Goal: Feedback & Contribution: Contribute content

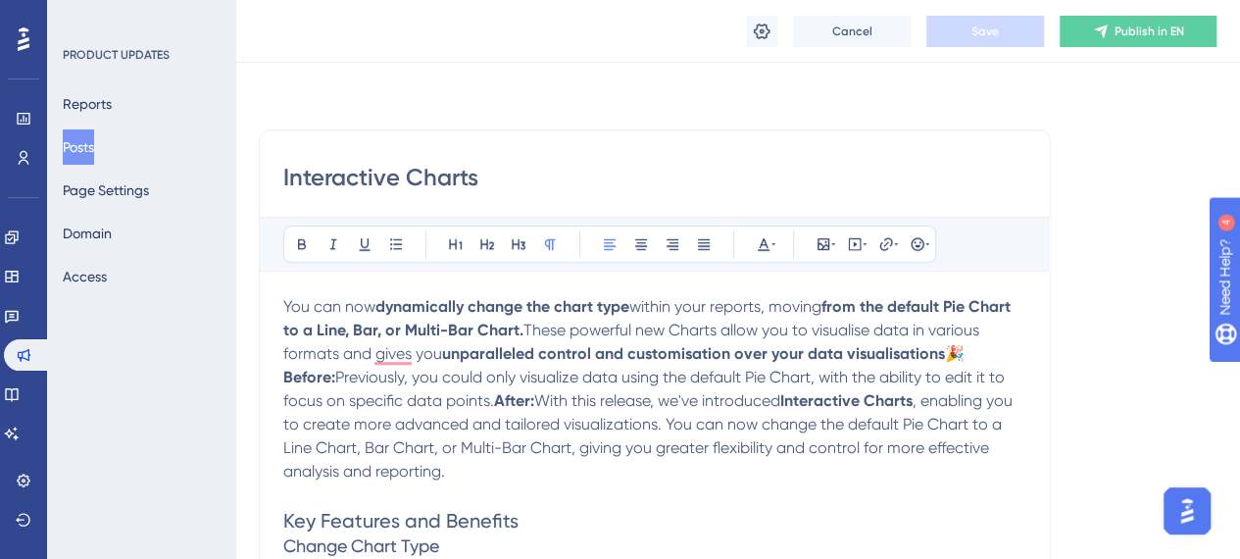
click at [401, 354] on span "These powerful new Charts allow you to visualise data in various formats and gi…" at bounding box center [633, 342] width 700 height 42
click at [94, 154] on button "Posts" at bounding box center [78, 146] width 31 height 35
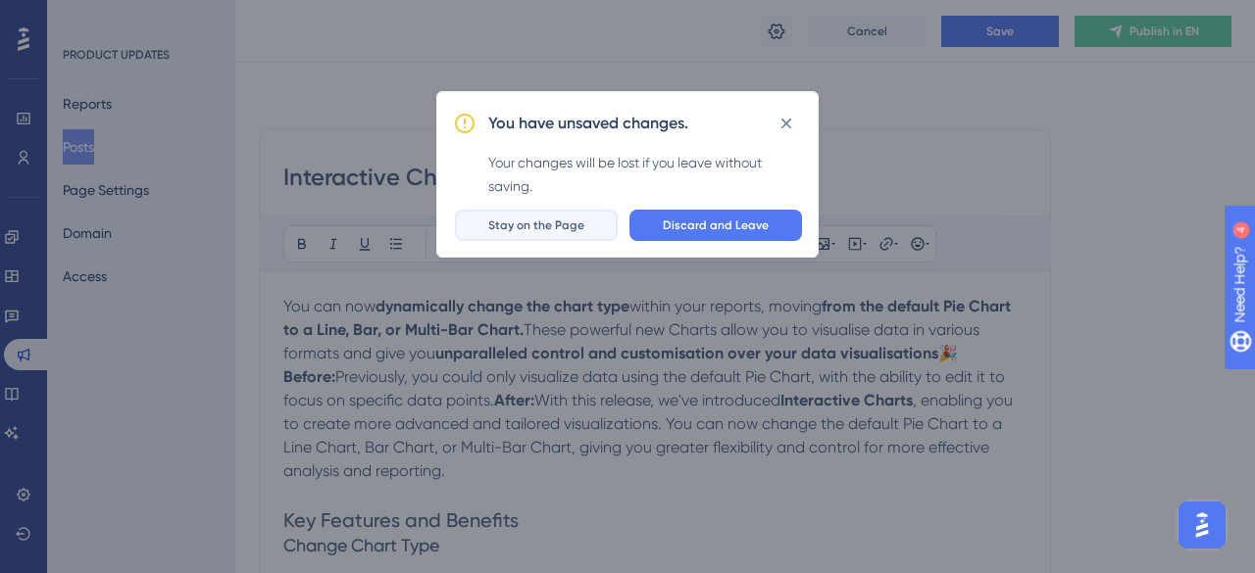
click at [560, 227] on span "Stay on the Page" at bounding box center [536, 226] width 96 height 16
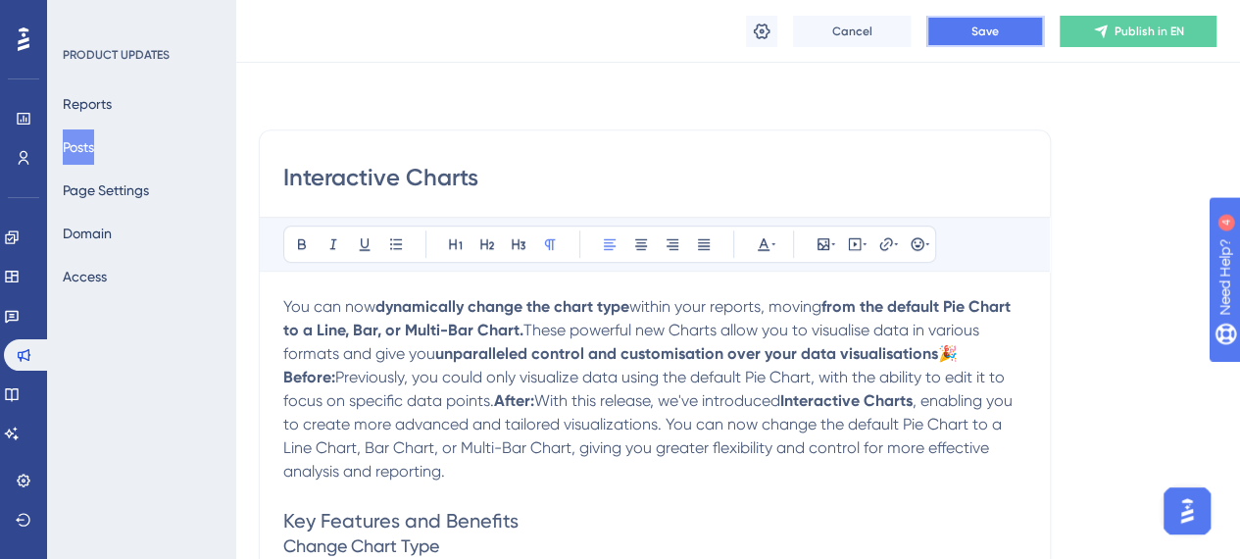
click at [994, 38] on button "Save" at bounding box center [985, 31] width 118 height 31
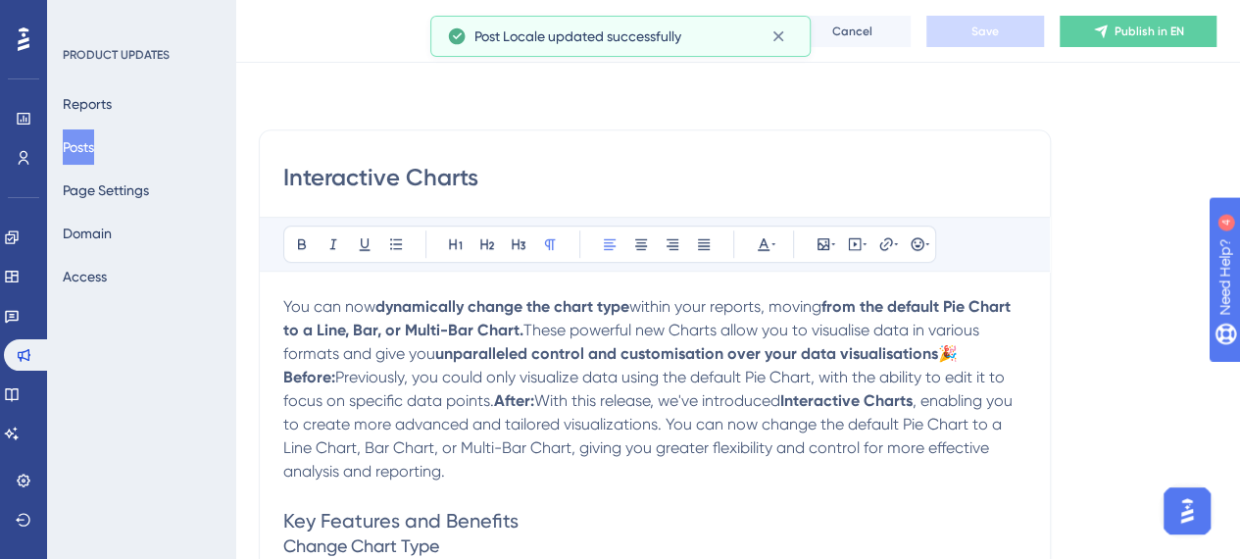
click at [93, 161] on button "Posts" at bounding box center [78, 146] width 31 height 35
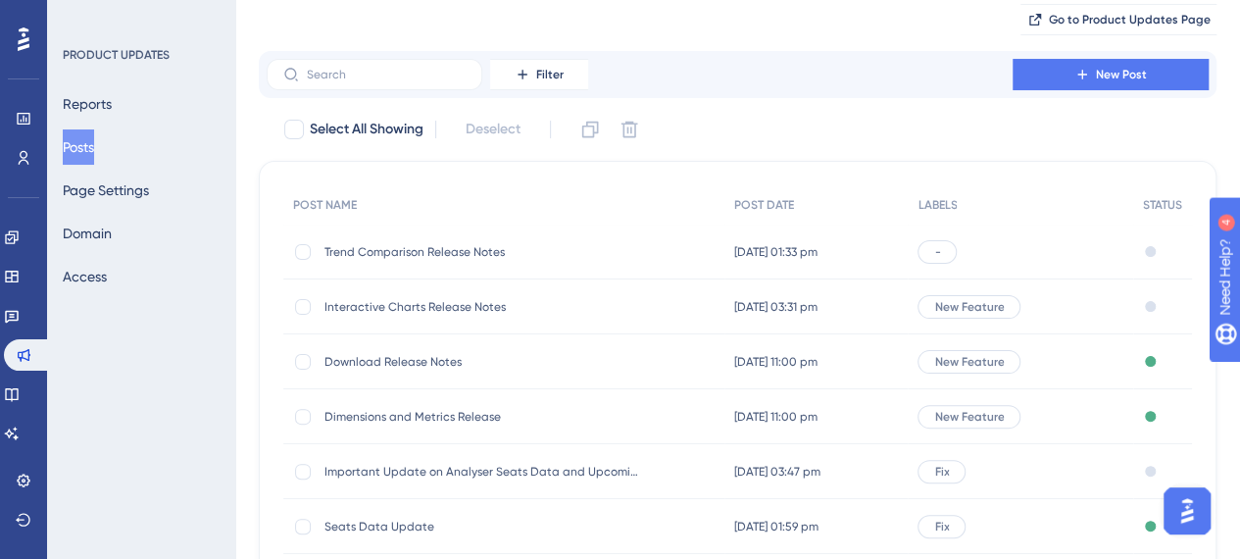
scroll to position [98, 0]
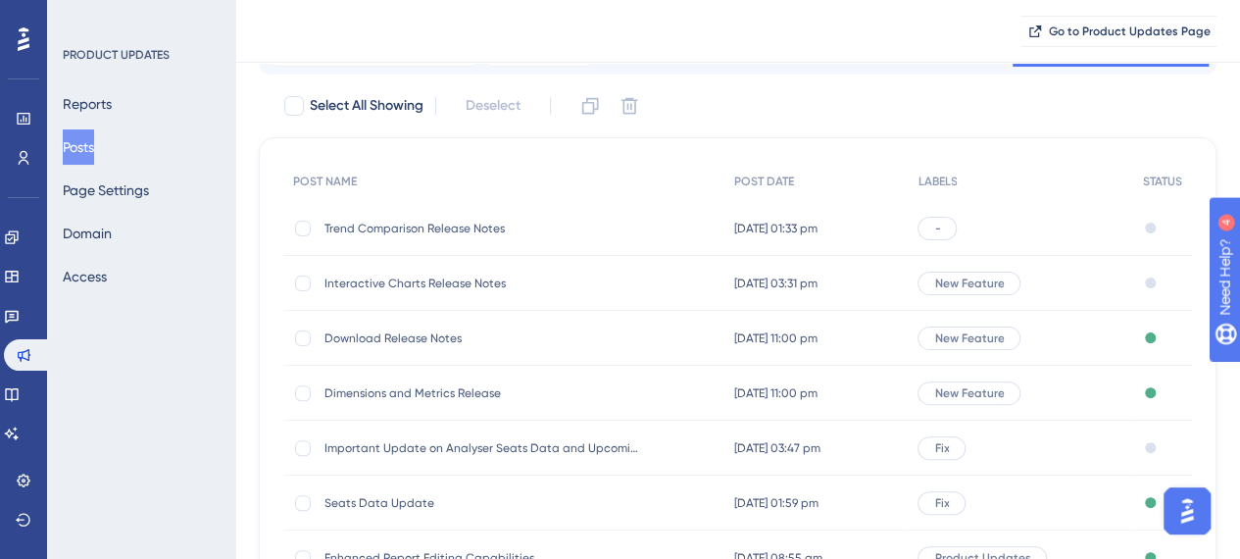
click at [957, 228] on div "-" at bounding box center [936, 229] width 39 height 24
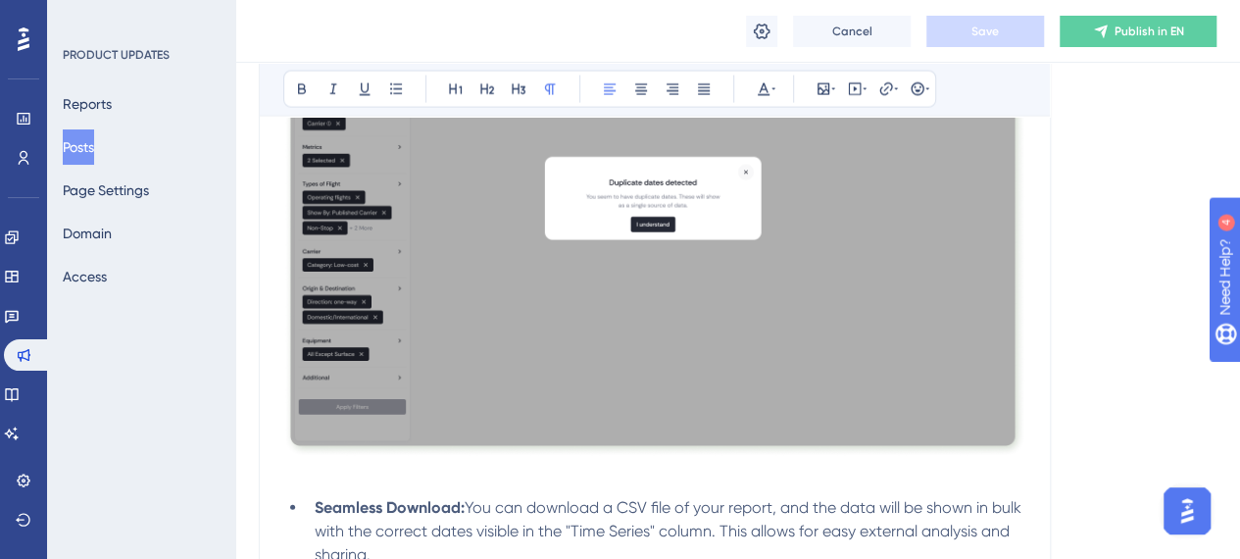
scroll to position [2156, 0]
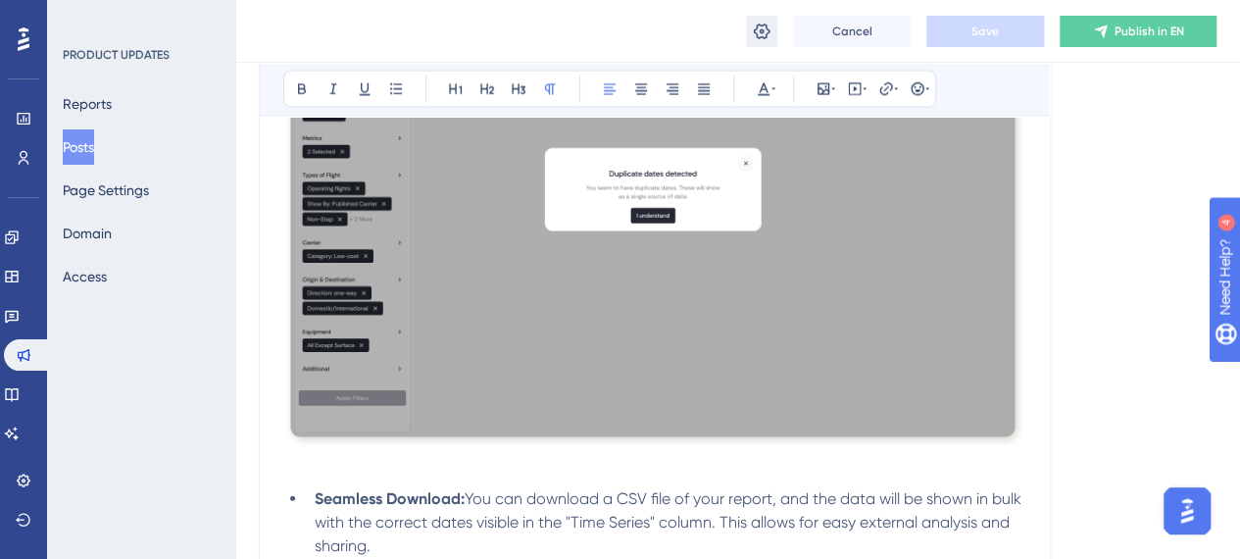
click at [762, 35] on icon at bounding box center [762, 32] width 20 height 20
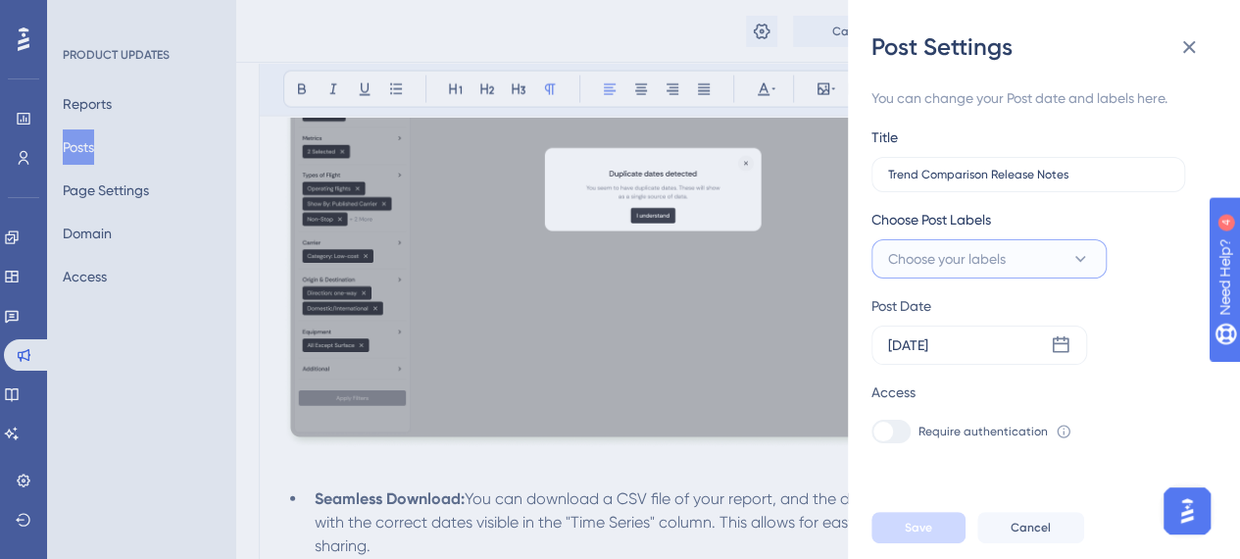
click at [992, 262] on span "Choose your labels" at bounding box center [947, 259] width 118 height 24
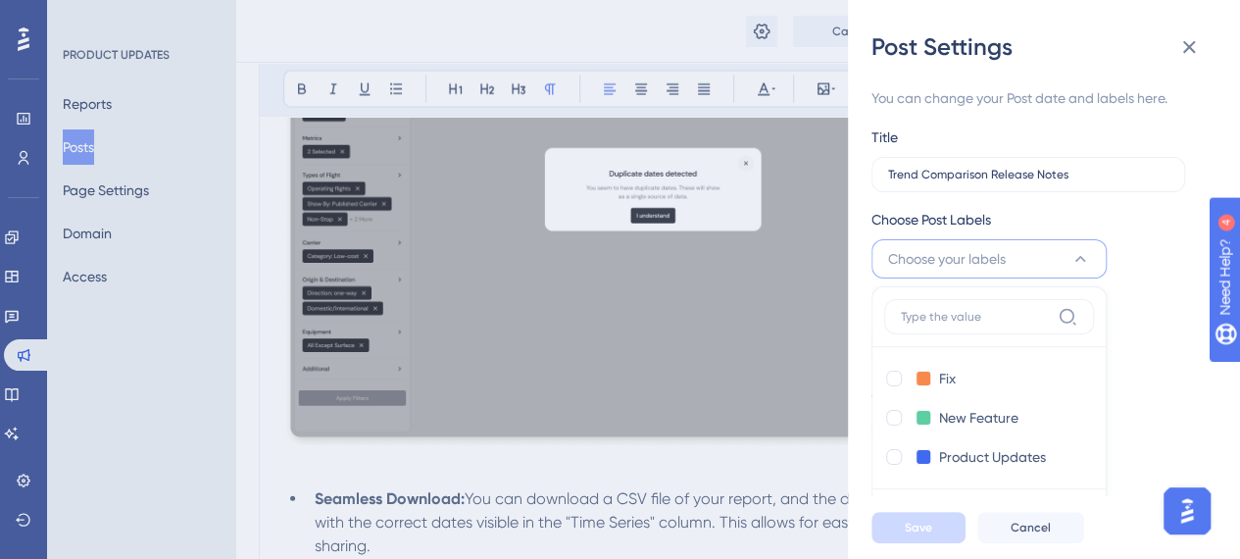
scroll to position [17, 0]
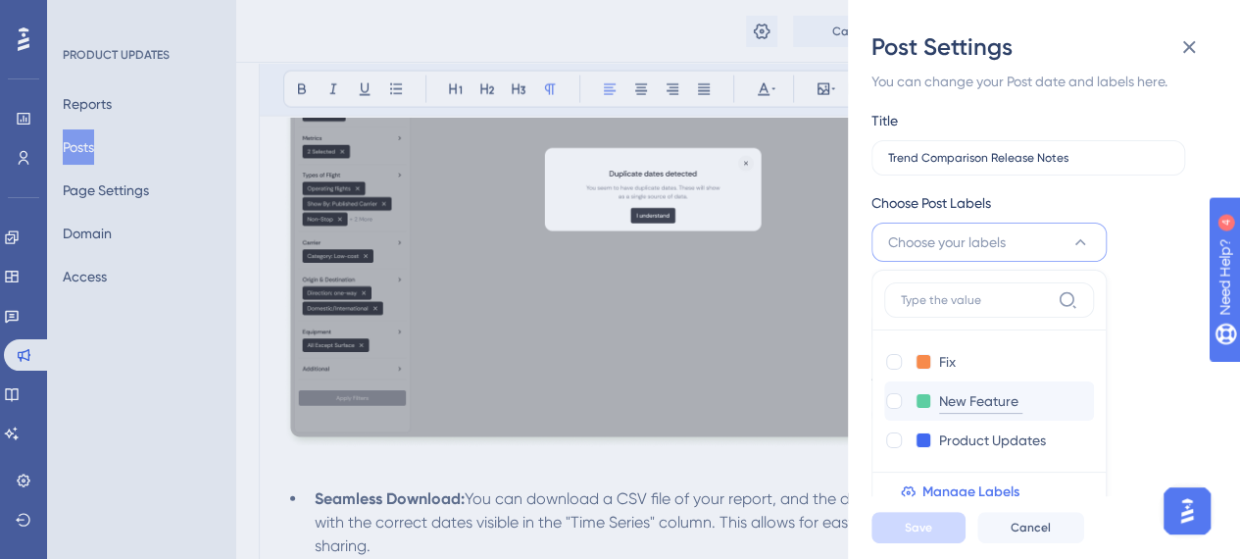
click at [949, 395] on input "New Feature" at bounding box center [980, 401] width 83 height 25
click at [898, 398] on div at bounding box center [894, 401] width 16 height 16
checkbox input "true"
click at [940, 536] on button "Save" at bounding box center [918, 527] width 94 height 31
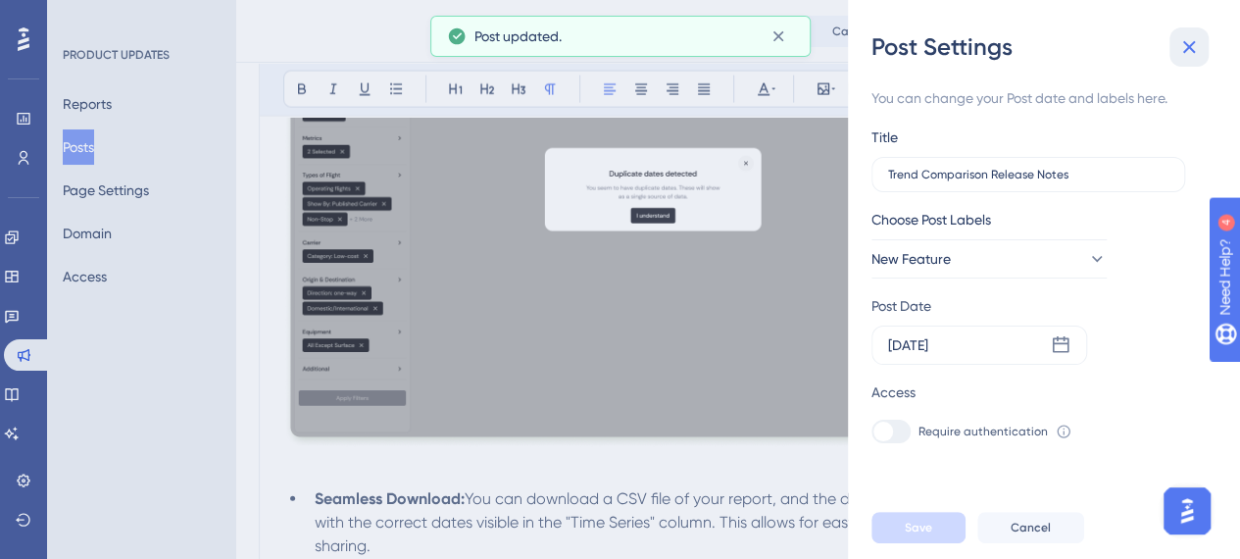
click at [1187, 50] on icon at bounding box center [1189, 47] width 24 height 24
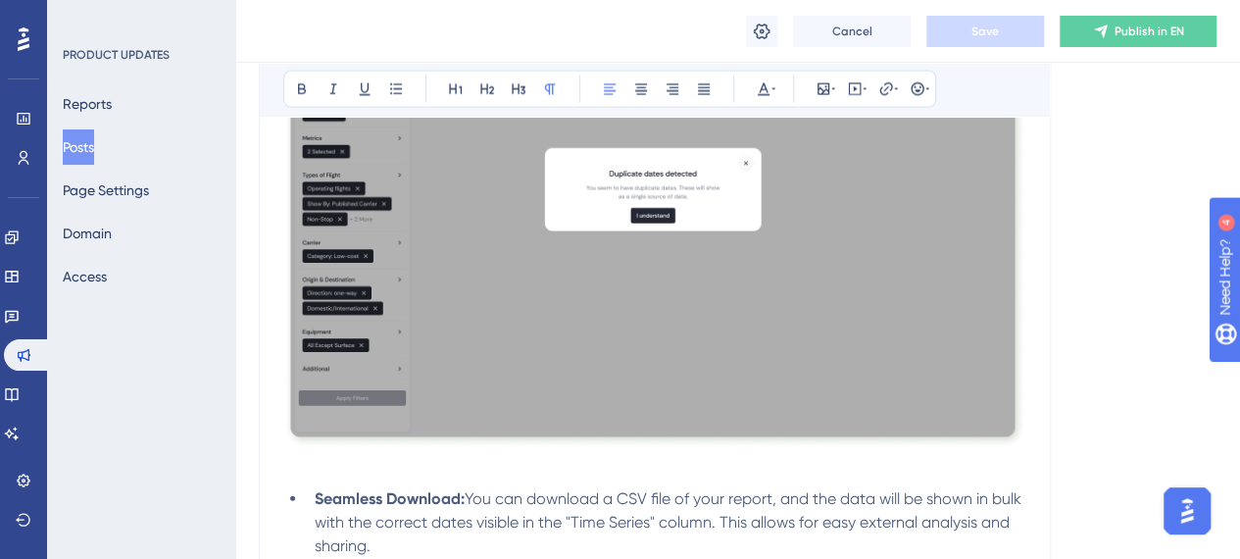
click at [94, 153] on button "Posts" at bounding box center [78, 146] width 31 height 35
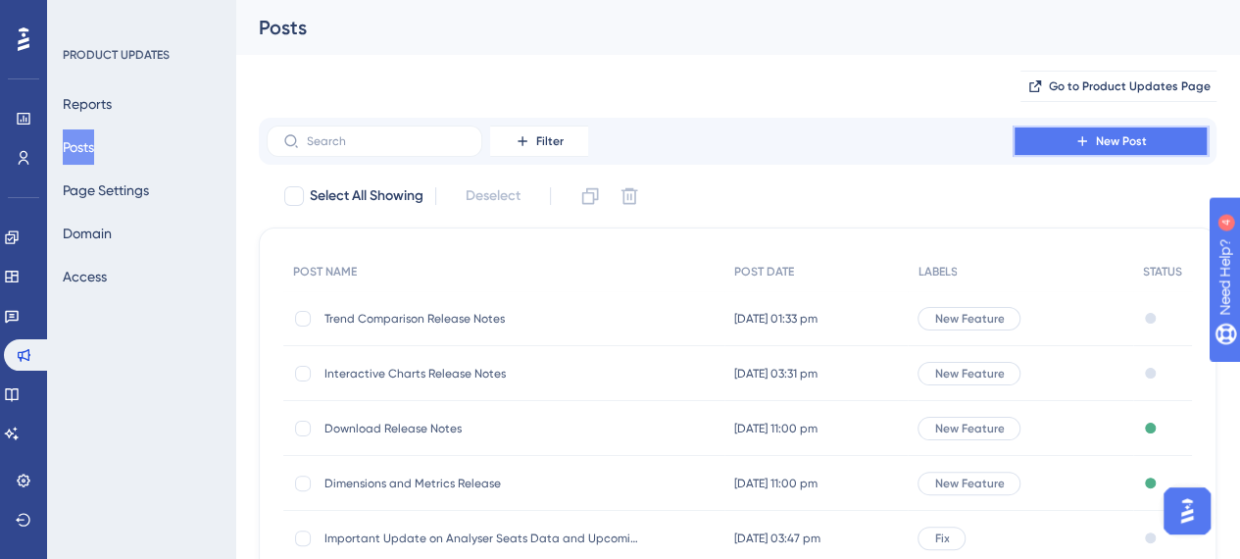
click at [1103, 135] on span "New Post" at bounding box center [1121, 141] width 51 height 16
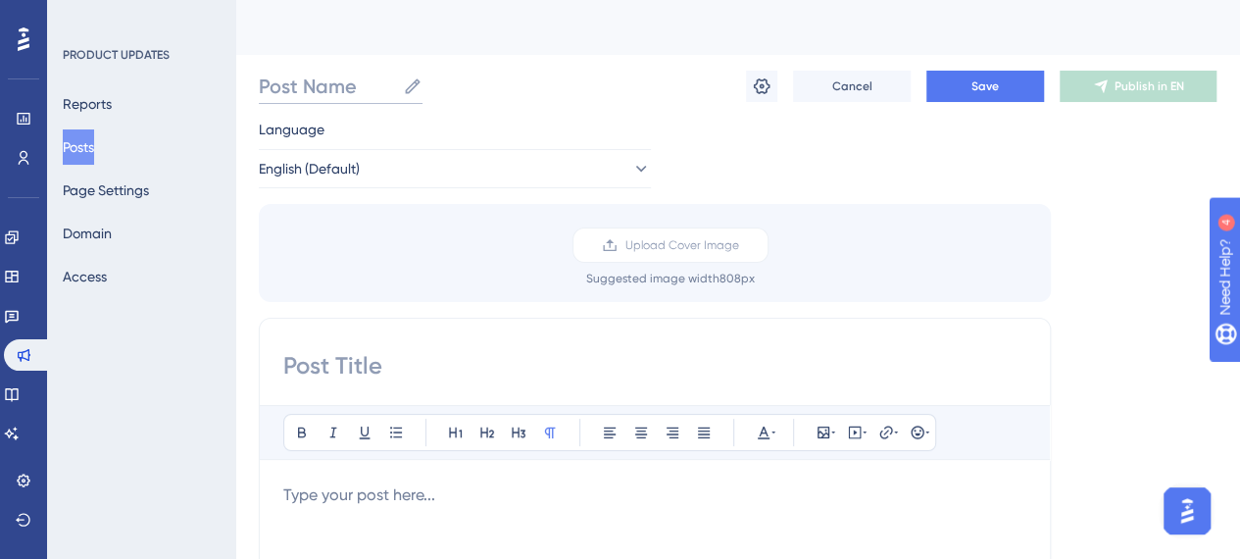
click at [317, 82] on input "Post Name" at bounding box center [327, 86] width 136 height 27
drag, startPoint x: 363, startPoint y: 88, endPoint x: 210, endPoint y: 85, distance: 152.9
type input "Snapshots"
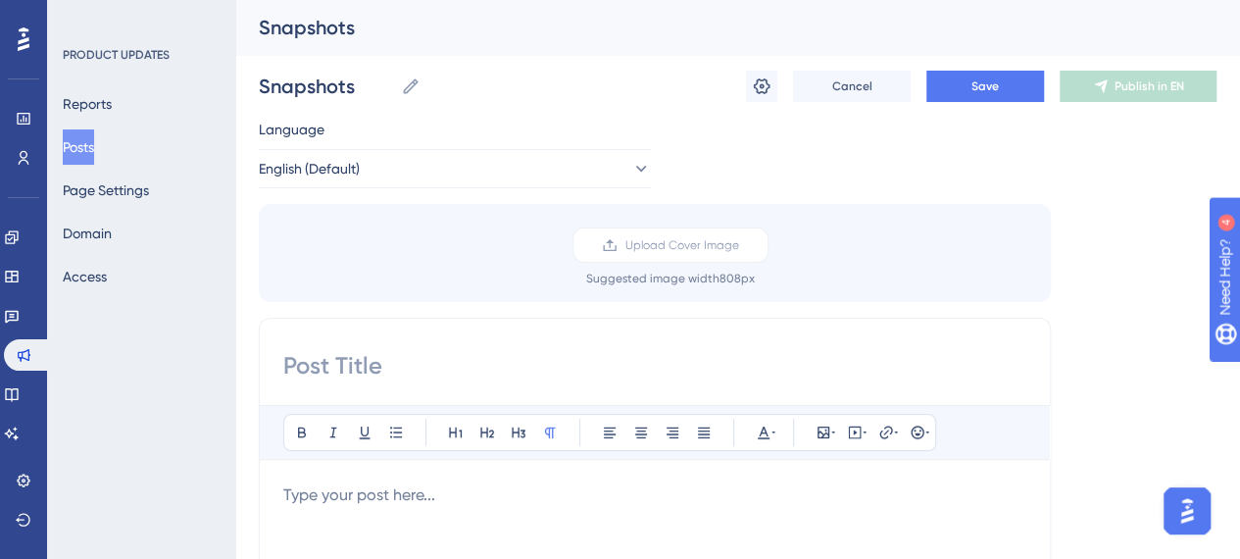
click at [418, 357] on input at bounding box center [654, 365] width 743 height 31
paste input "Snapshots"
type input "Snapshots"
click at [370, 81] on input "Snapshots" at bounding box center [326, 86] width 134 height 27
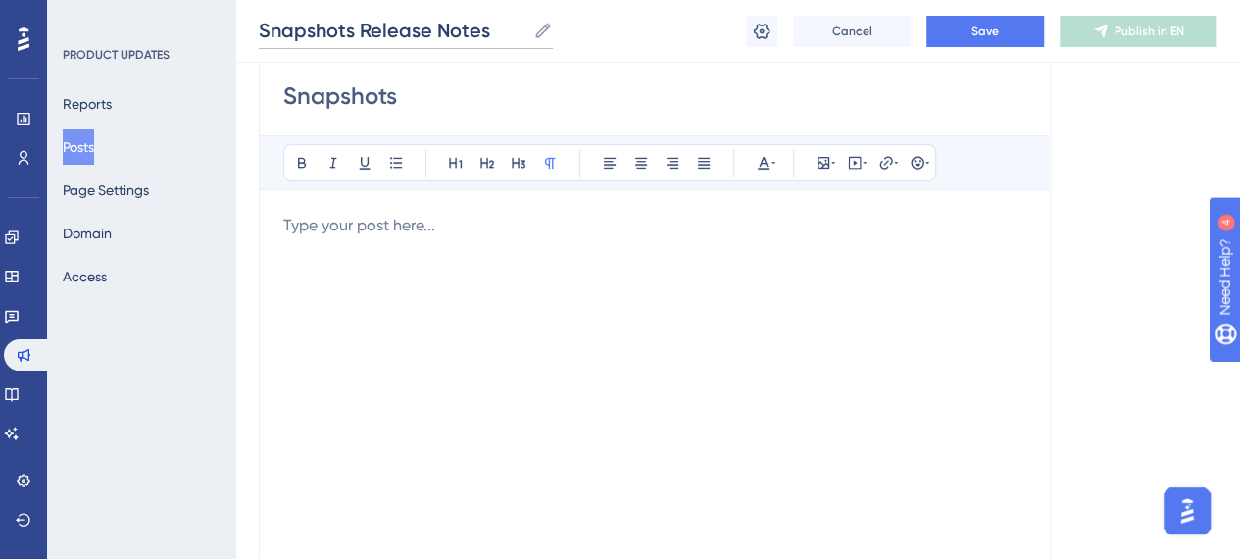
scroll to position [294, 0]
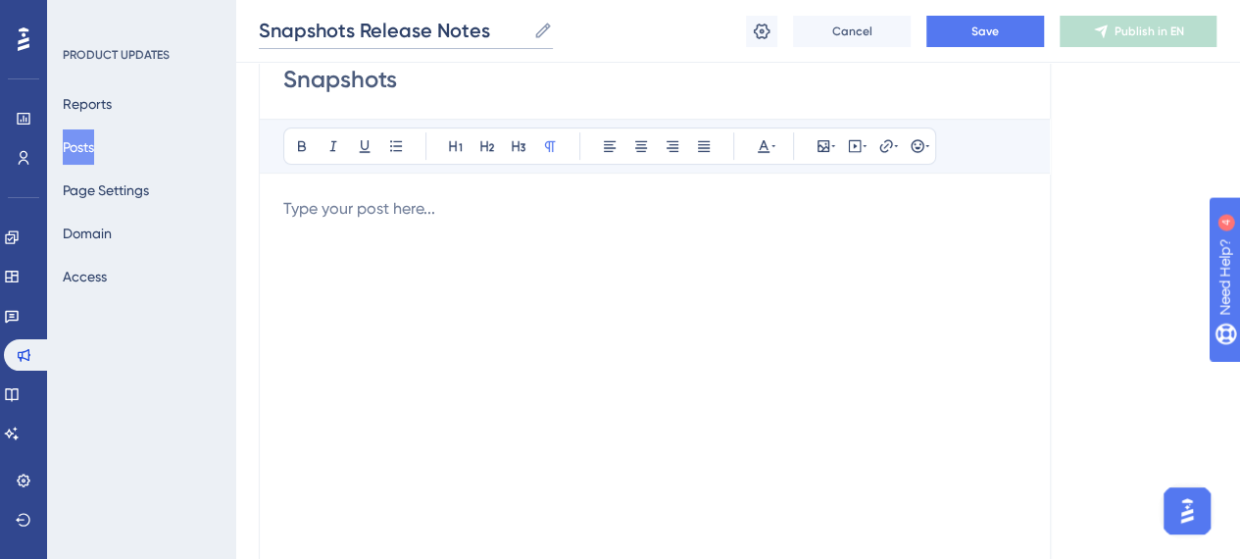
type input "Snapshots Release Notes"
click at [520, 262] on div "To enrich screen reader interactions, please activate Accessibility in Grammarl…" at bounding box center [654, 412] width 743 height 431
click at [425, 233] on div "To enrich screen reader interactions, please activate Accessibility in Grammarl…" at bounding box center [654, 412] width 743 height 431
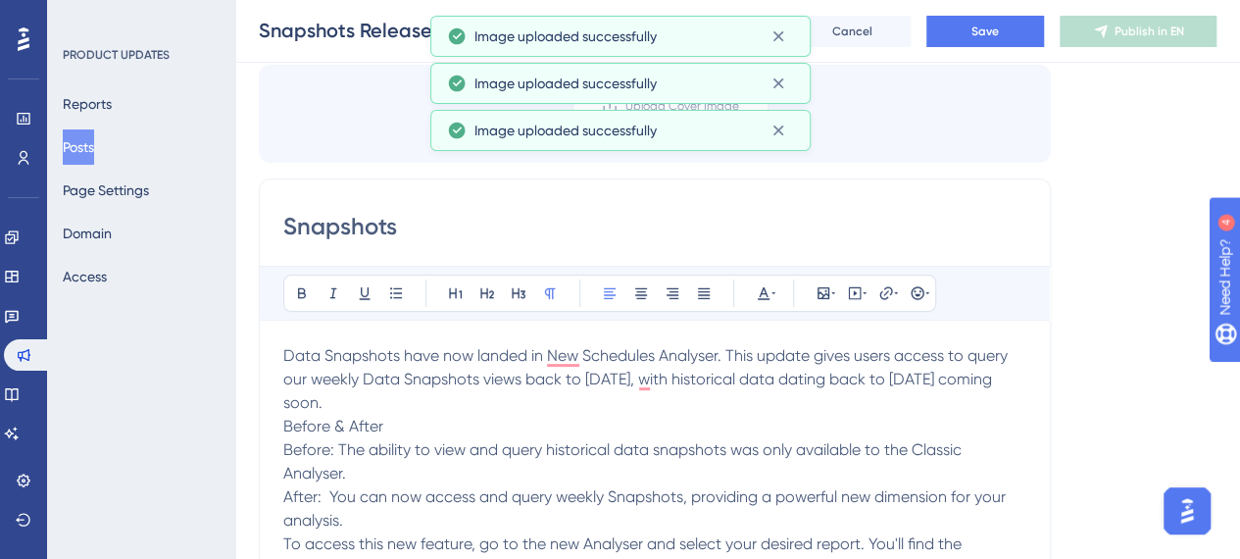
scroll to position [176, 0]
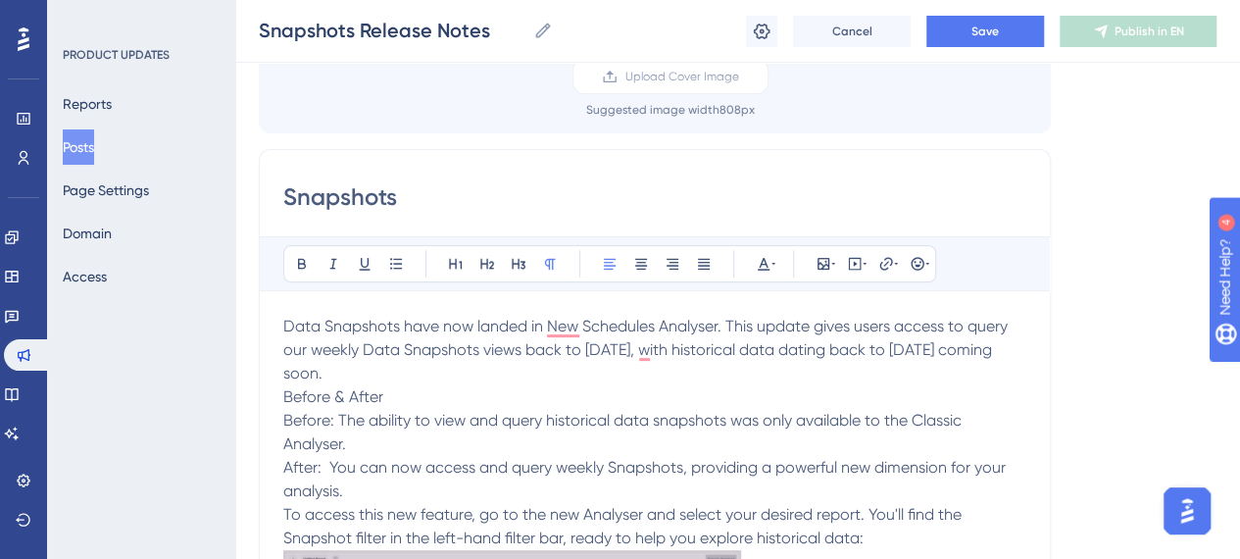
click at [492, 367] on p "Data Snapshots have now landed in New Schedules Analyser. This update gives use…" at bounding box center [654, 350] width 743 height 71
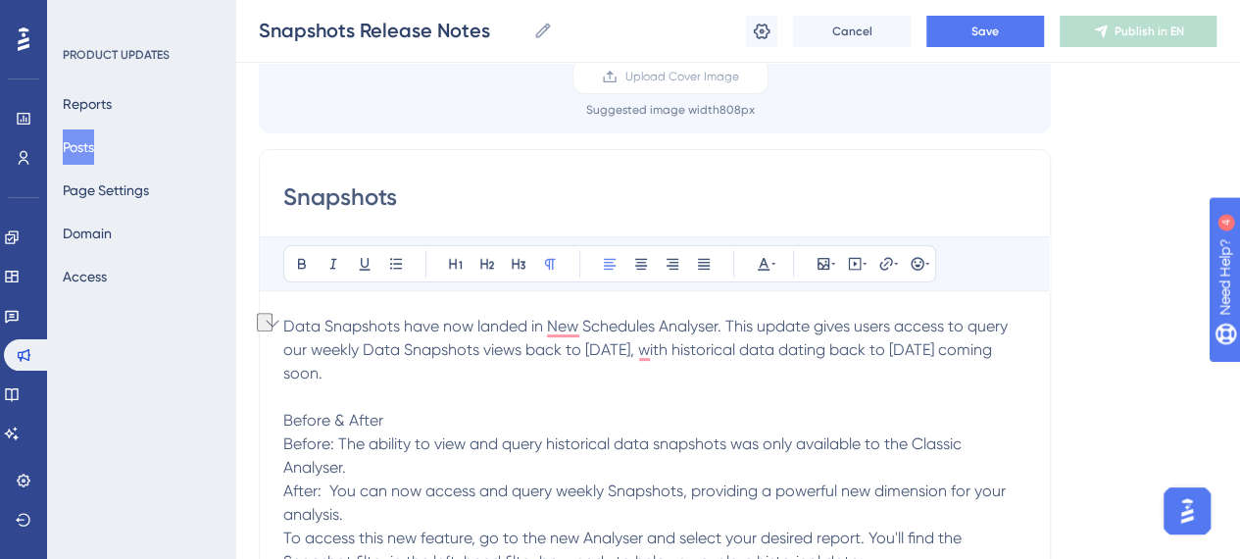
drag, startPoint x: 390, startPoint y: 421, endPoint x: 211, endPoint y: 419, distance: 179.4
click at [485, 267] on icon at bounding box center [487, 264] width 16 height 16
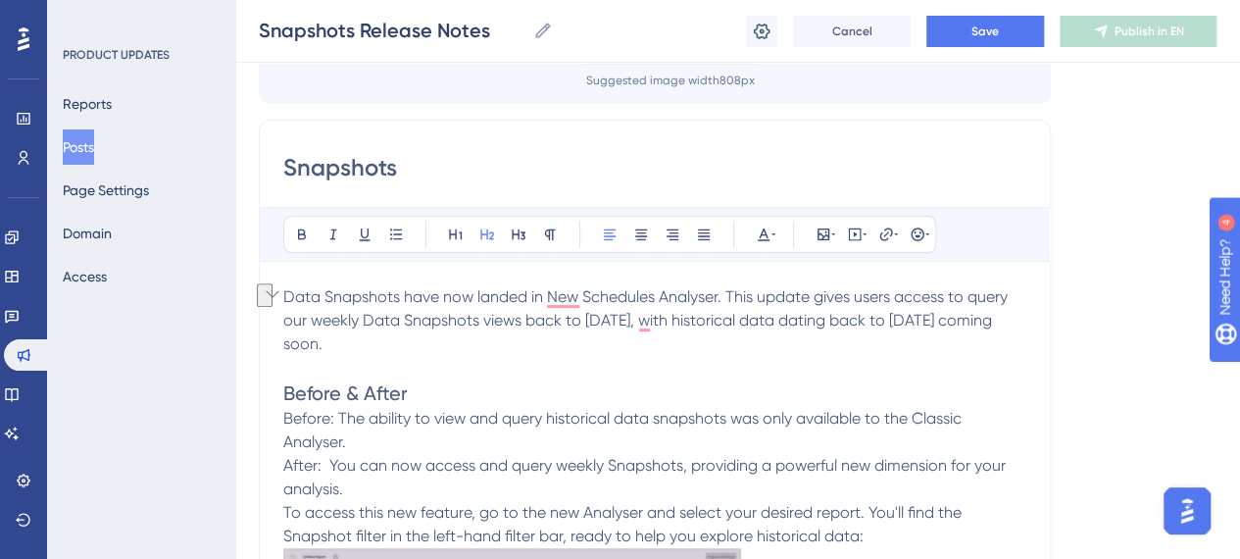
scroll to position [372, 0]
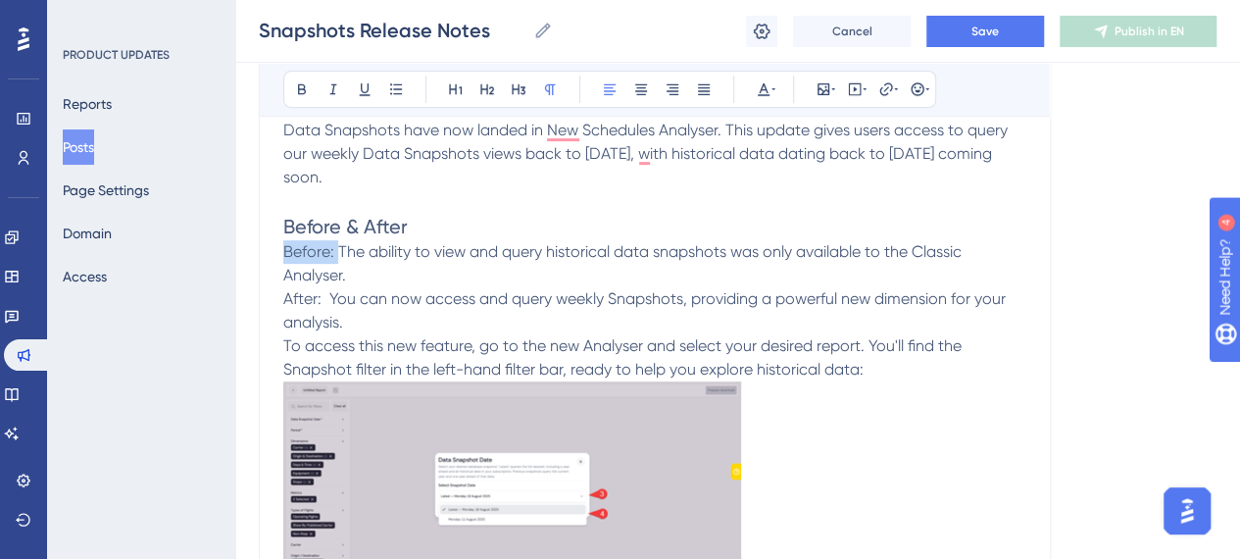
drag, startPoint x: 335, startPoint y: 250, endPoint x: 281, endPoint y: 251, distance: 53.9
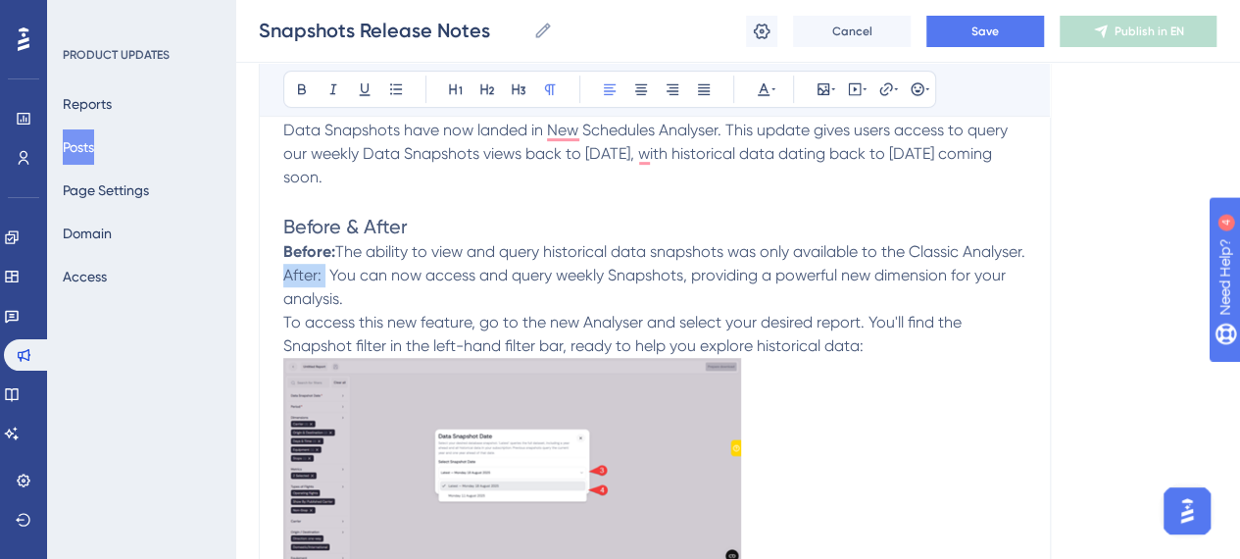
drag, startPoint x: 325, startPoint y: 296, endPoint x: 268, endPoint y: 295, distance: 57.8
click at [330, 297] on span "You can now access and query weekly Snapshots, providing a powerful new dimensi…" at bounding box center [643, 287] width 720 height 42
click at [489, 311] on p "After: You can now access and query weekly Snapshots, providing a powerful new …" at bounding box center [654, 287] width 743 height 47
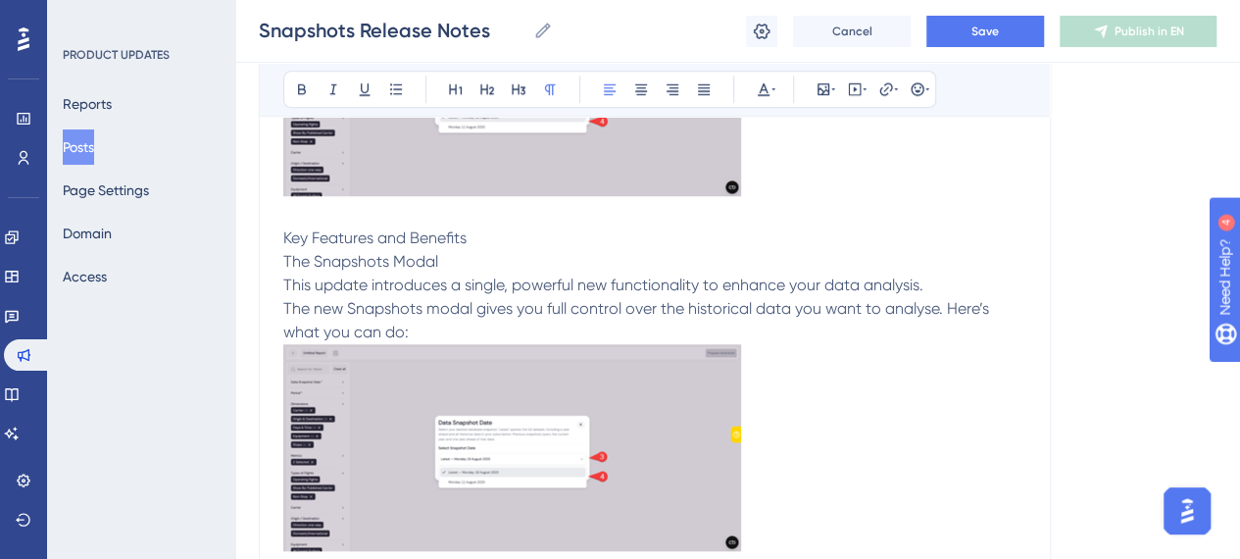
scroll to position [666, 0]
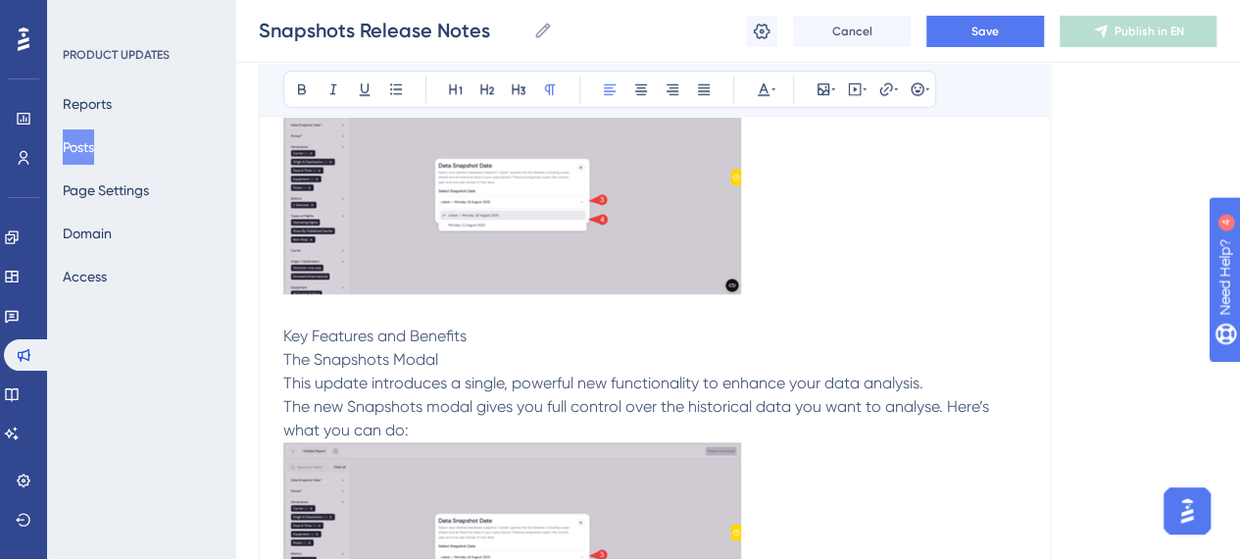
drag, startPoint x: 491, startPoint y: 354, endPoint x: 280, endPoint y: 359, distance: 210.8
click at [280, 359] on div "Snapshots Bold Italic Underline Bullet Point Heading 1 Heading 2 Heading 3 Norm…" at bounding box center [655, 429] width 792 height 1540
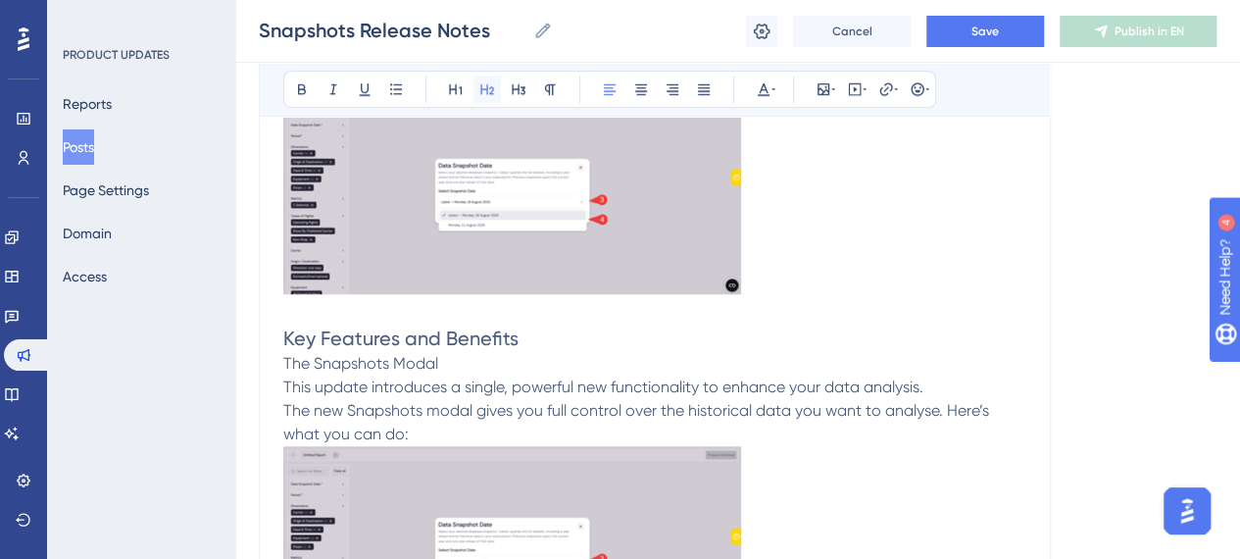
click at [486, 84] on icon at bounding box center [487, 89] width 14 height 11
click at [277, 390] on div "Performance Users Engagement Widgets Feedback Product Updates Knowledge Base AI…" at bounding box center [620, 540] width 1240 height 2412
click at [514, 95] on icon at bounding box center [519, 89] width 16 height 16
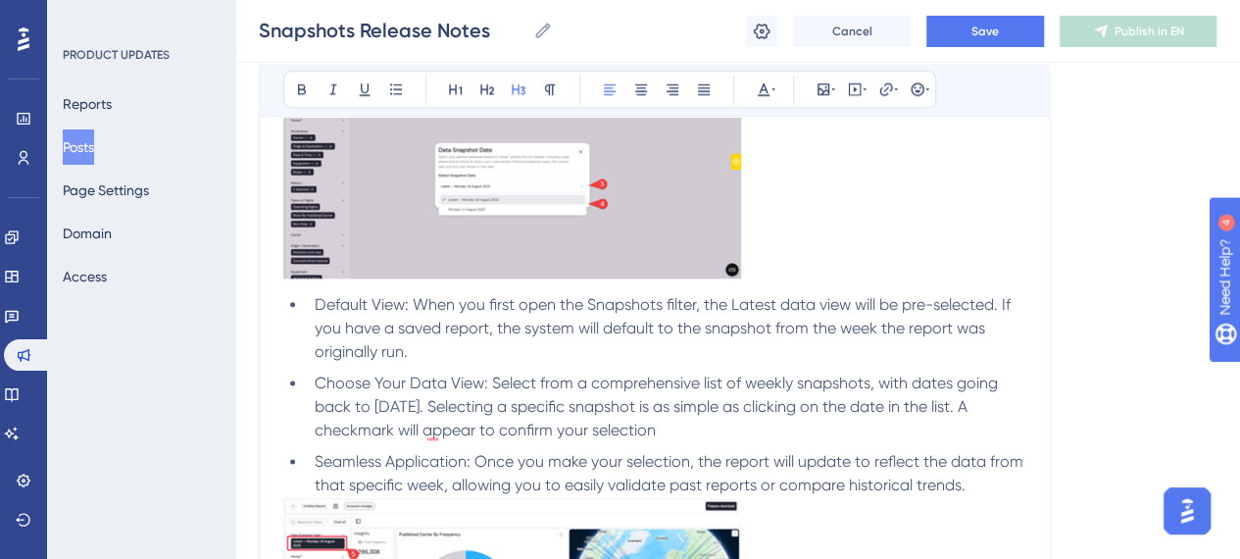
scroll to position [1059, 0]
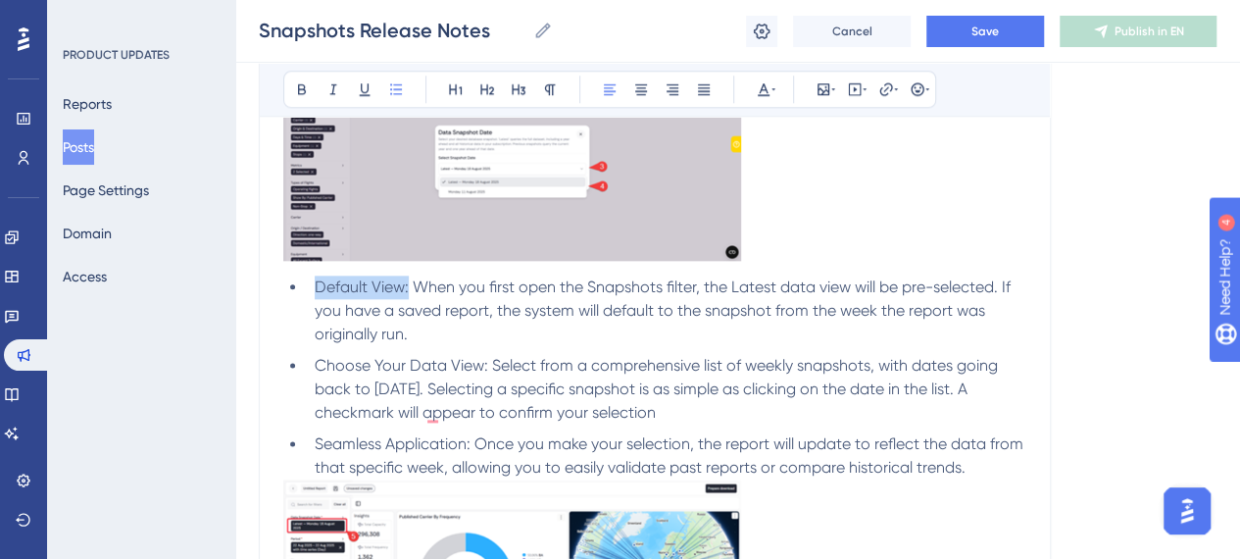
drag, startPoint x: 407, startPoint y: 309, endPoint x: 319, endPoint y: 305, distance: 88.3
click at [319, 305] on span "Default View: When you first open the Snapshots filter, the Latest data view wi…" at bounding box center [665, 310] width 700 height 66
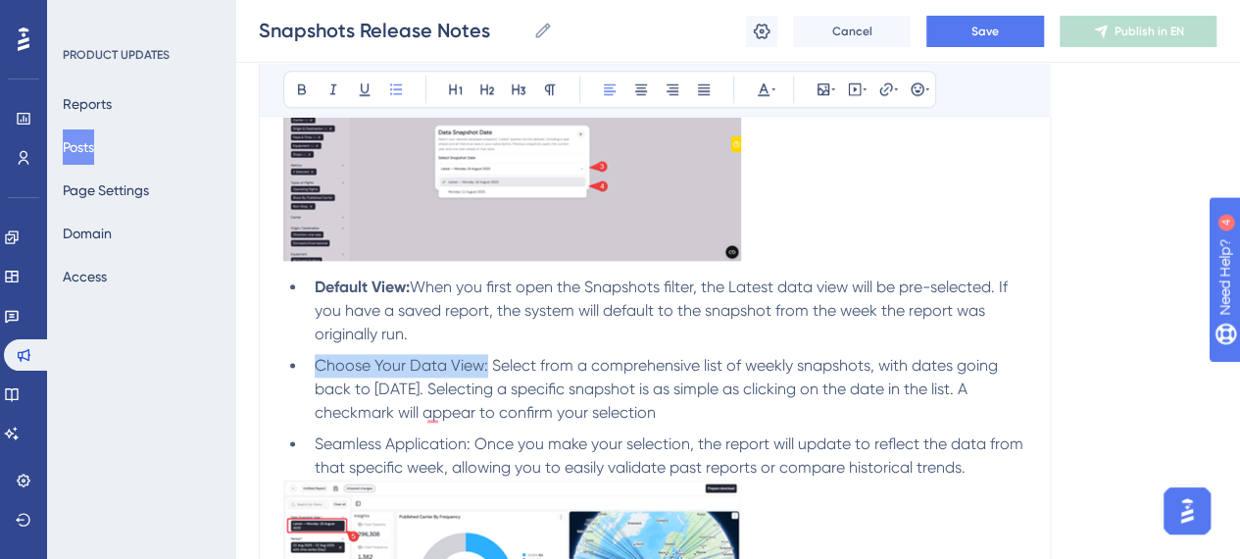
drag, startPoint x: 485, startPoint y: 387, endPoint x: 313, endPoint y: 381, distance: 172.6
click at [313, 381] on li "Choose Your Data View: Select from a comprehensive list of weekly snapshots, wi…" at bounding box center [666, 389] width 719 height 71
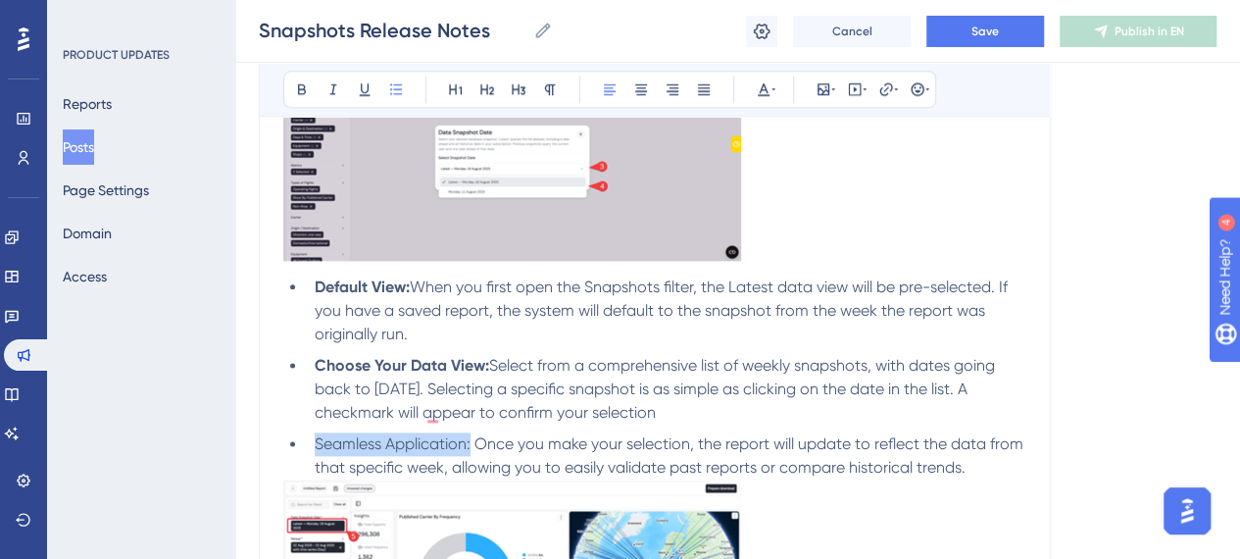
drag, startPoint x: 472, startPoint y: 464, endPoint x: 316, endPoint y: 460, distance: 156.9
click at [318, 457] on span "Seamless Application: Once you make your selection, the report will update to r…" at bounding box center [671, 455] width 713 height 42
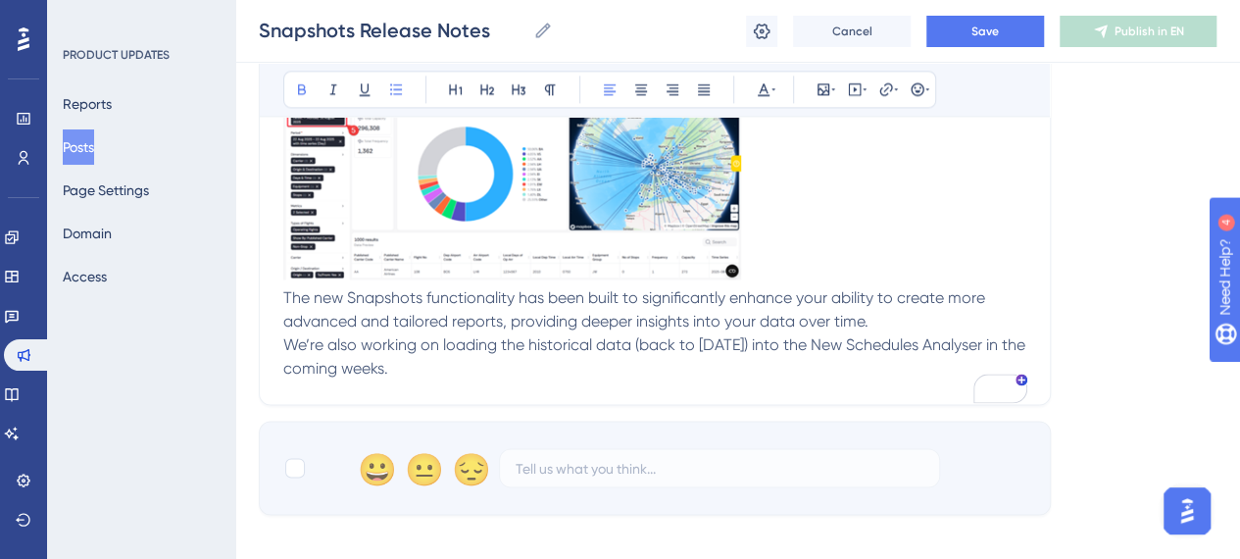
scroll to position [1549, 0]
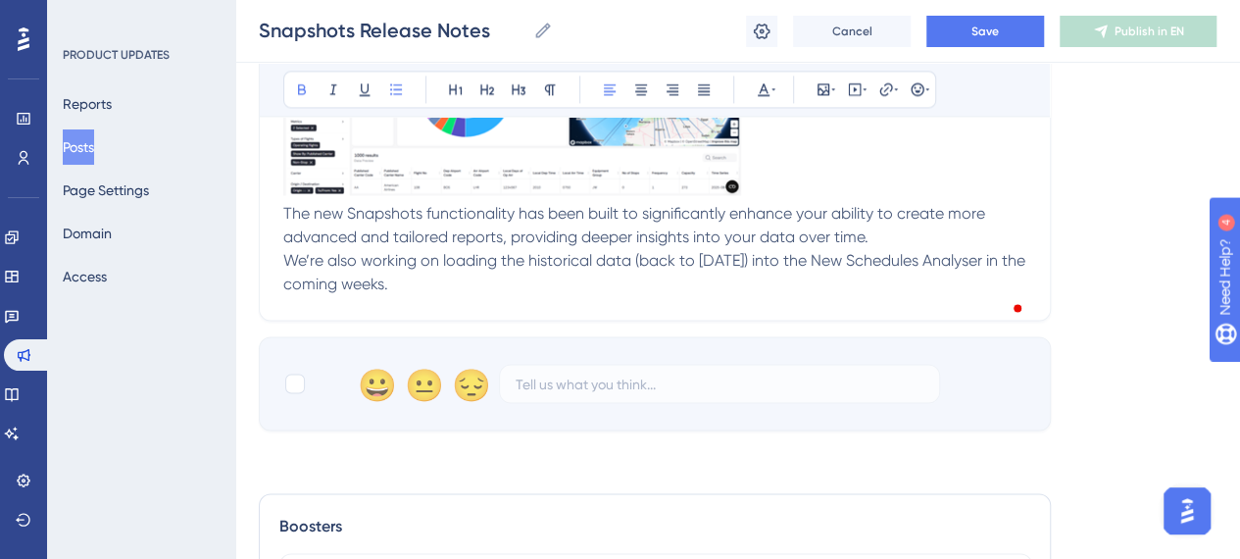
click at [877, 249] on p "The new Snapshots functionality has been built to significantly enhance your ab…" at bounding box center [654, 225] width 743 height 47
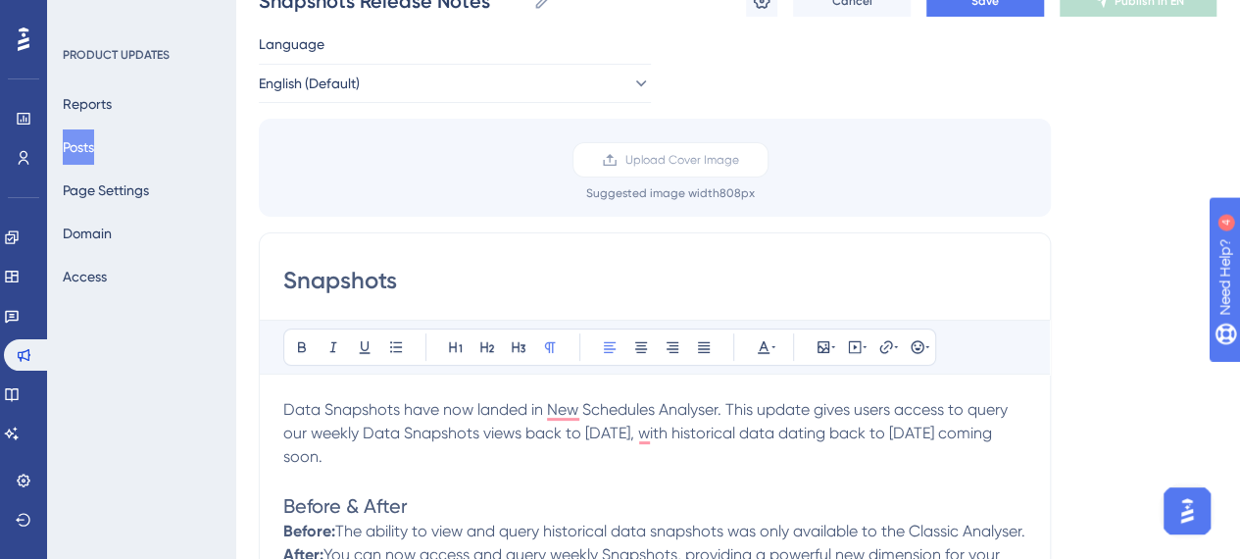
scroll to position [196, 0]
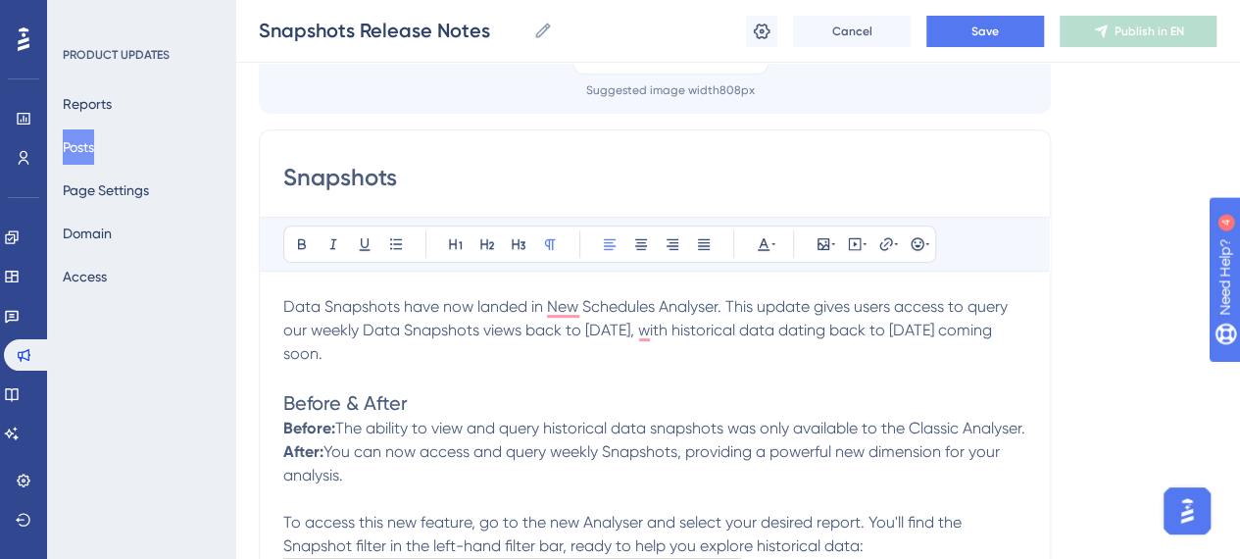
click at [284, 306] on span "Data Snapshots have now landed in New Schedules Analyser. This update gives use…" at bounding box center [647, 330] width 728 height 66
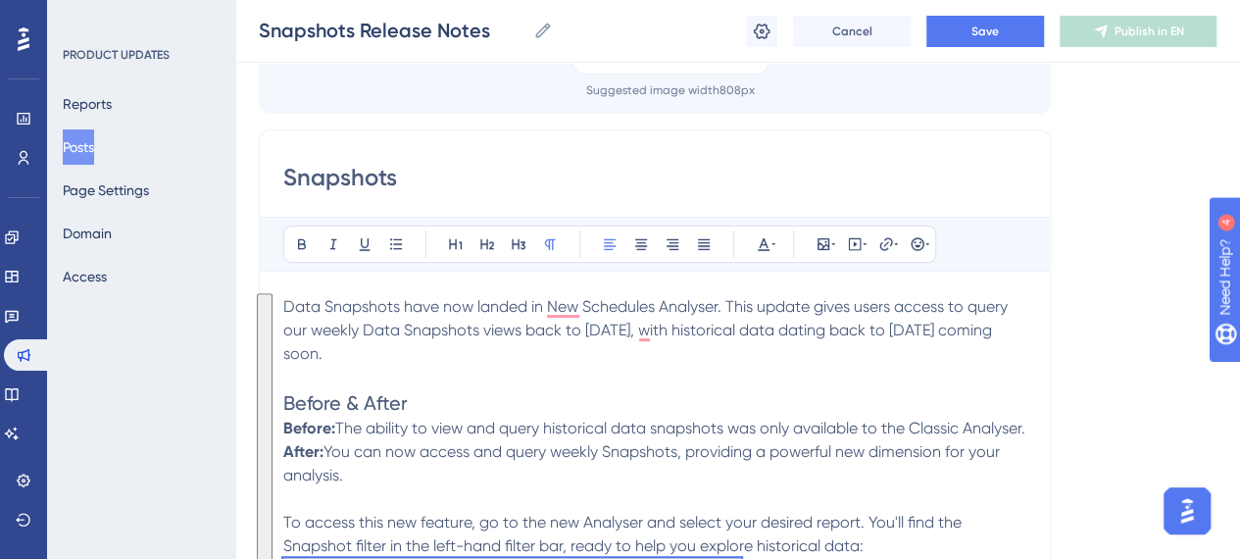
copy div "Lore Ipsumdolo sita con adipis el Sed Doeiusmod Temporin. Utla etdolo magna ali…"
click at [677, 397] on h2 "Before & After" at bounding box center [654, 402] width 743 height 27
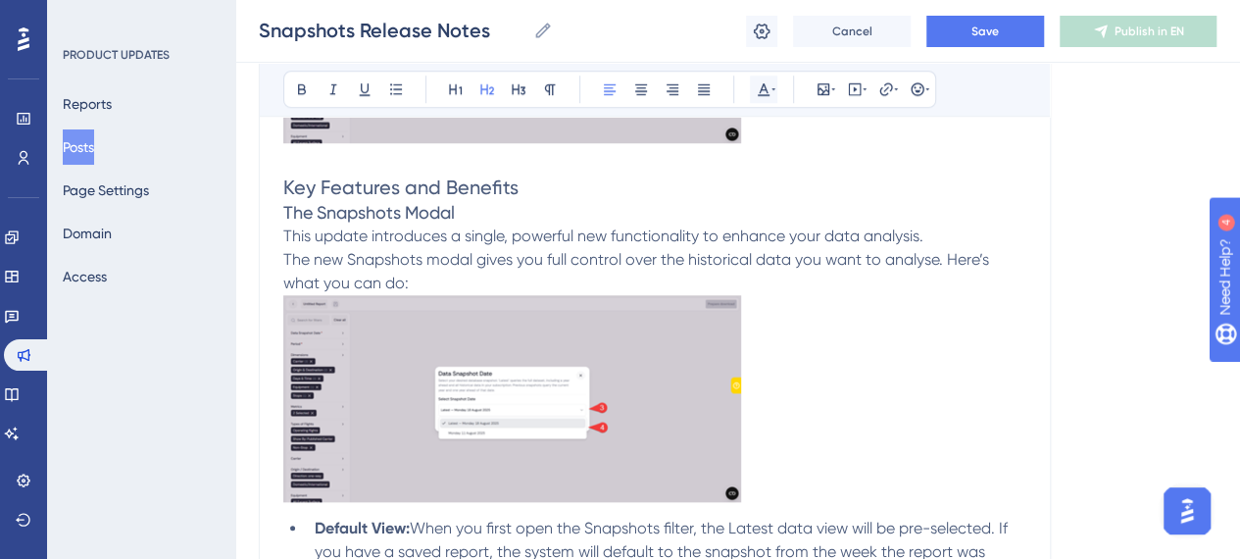
scroll to position [686, 0]
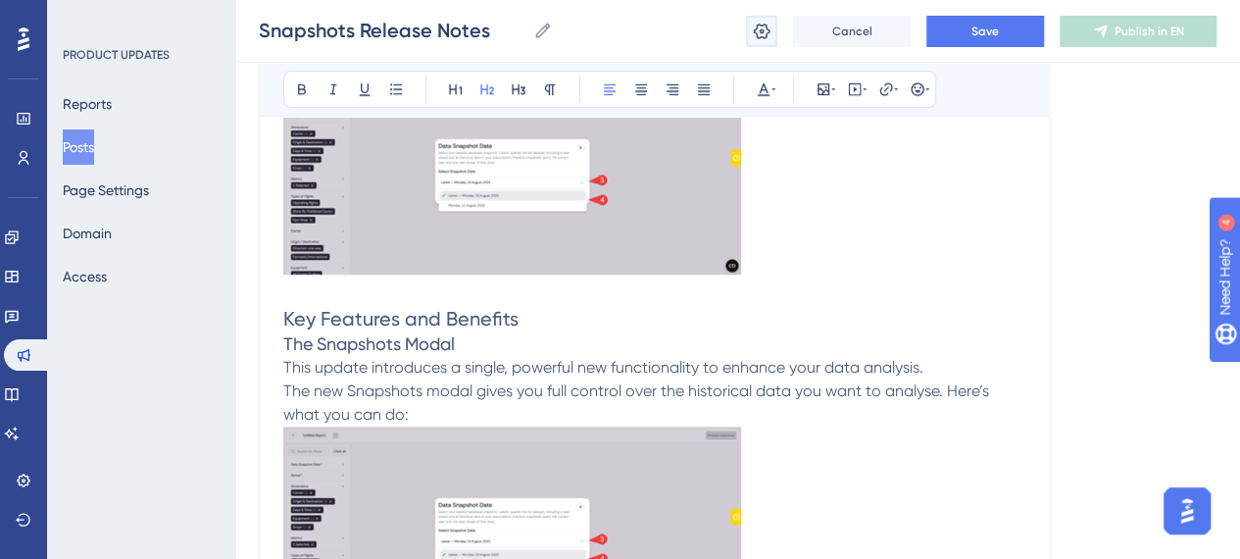
drag, startPoint x: 759, startPoint y: 26, endPoint x: 946, endPoint y: 291, distance: 324.2
click at [759, 26] on icon at bounding box center [762, 32] width 20 height 20
click at [760, 30] on icon at bounding box center [762, 31] width 17 height 16
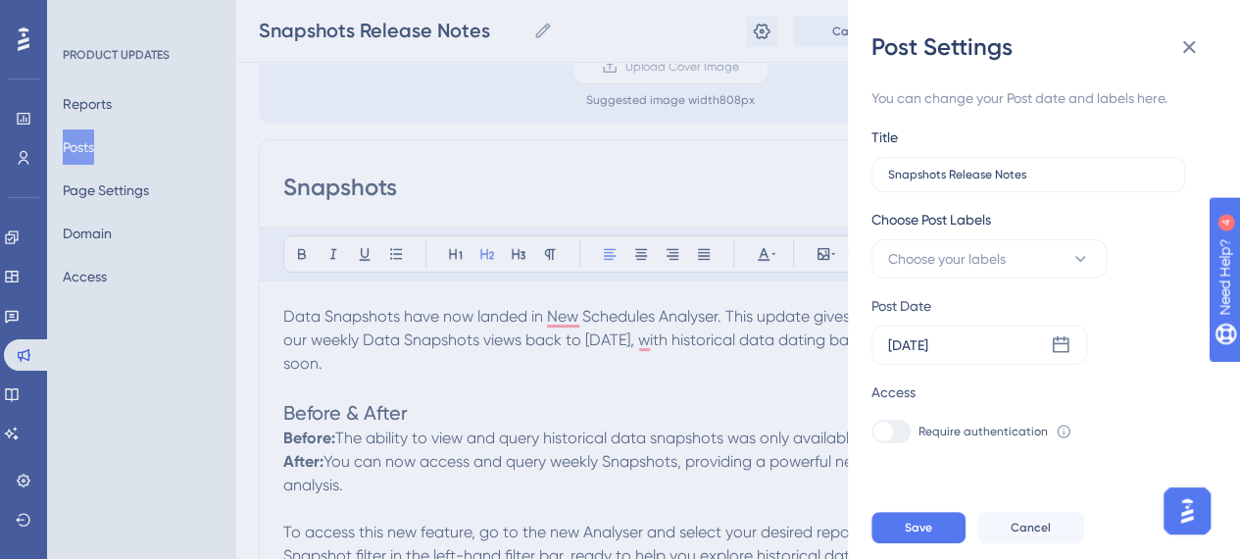
scroll to position [196, 0]
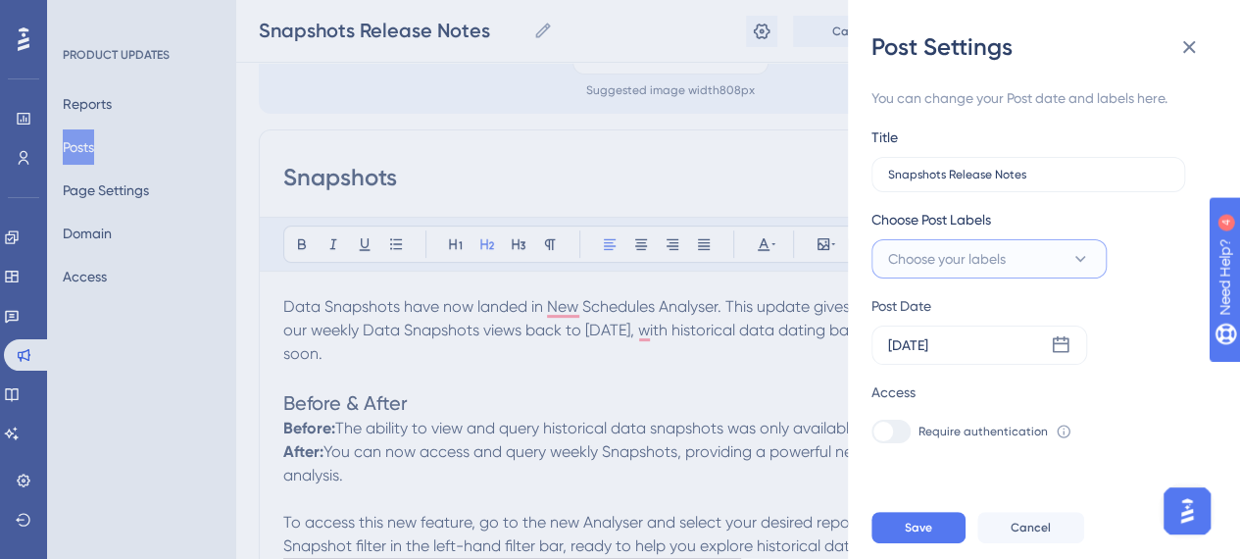
click at [1010, 265] on button "Choose your labels" at bounding box center [988, 258] width 235 height 39
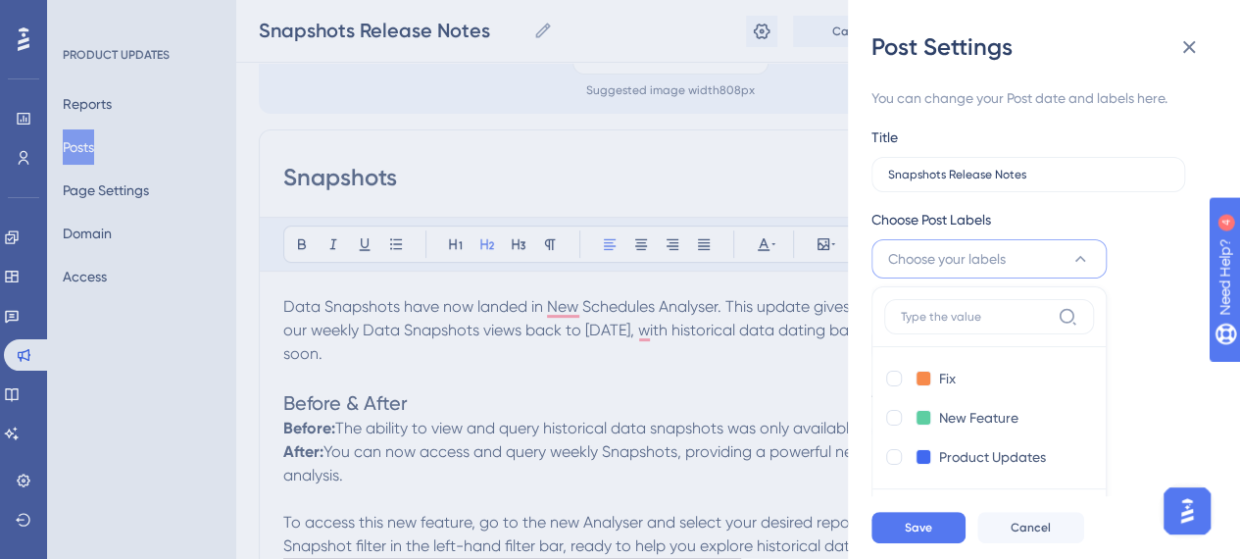
scroll to position [17, 0]
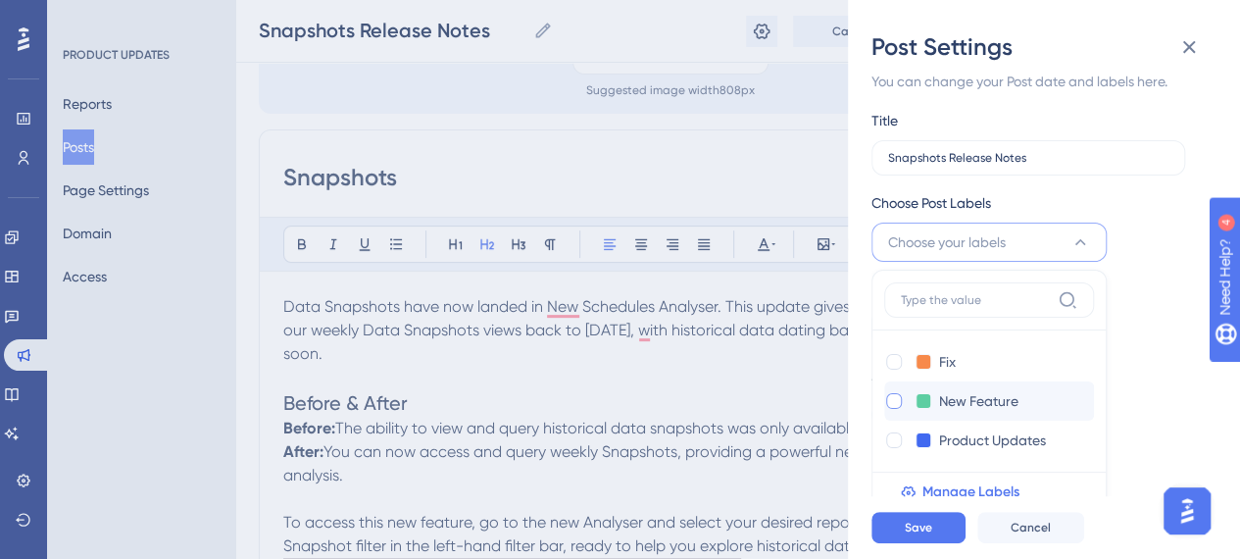
click at [892, 400] on div at bounding box center [894, 401] width 16 height 16
checkbox input "true"
click at [913, 535] on span "Save" at bounding box center [918, 527] width 27 height 16
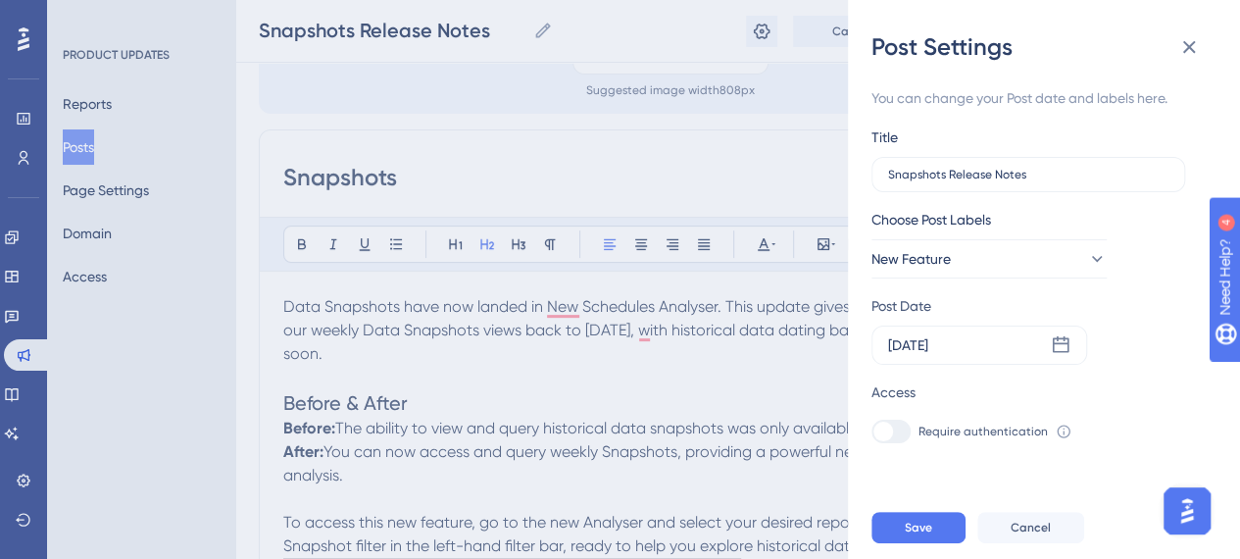
click at [769, 172] on div "Post Settings You can change your Post date and labels here. Title Snapshots Re…" at bounding box center [620, 279] width 1240 height 559
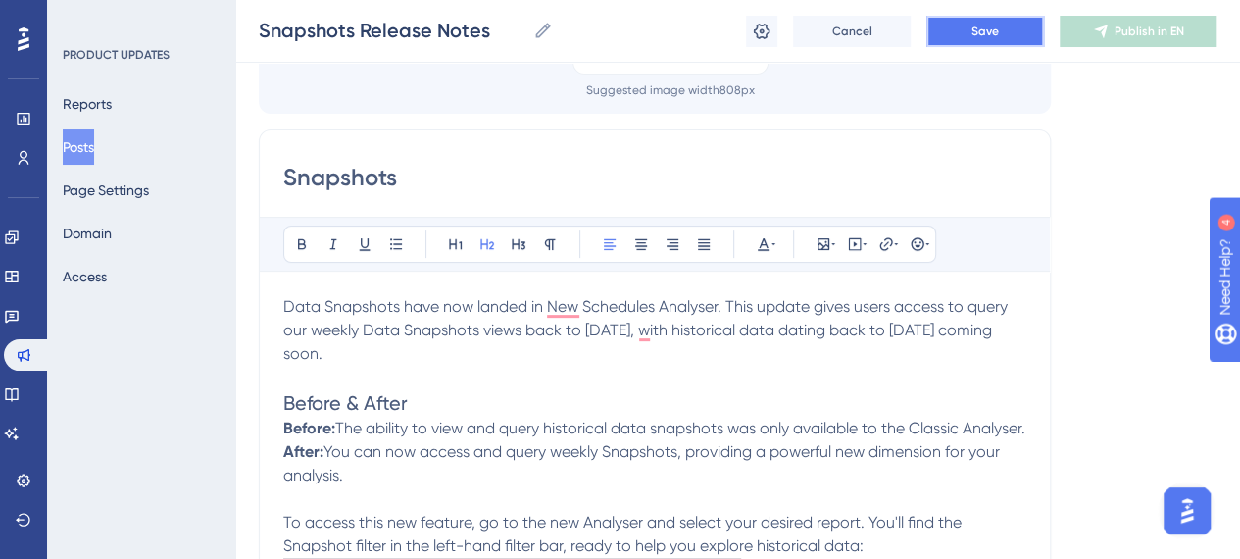
click at [955, 21] on button "Save" at bounding box center [985, 31] width 118 height 31
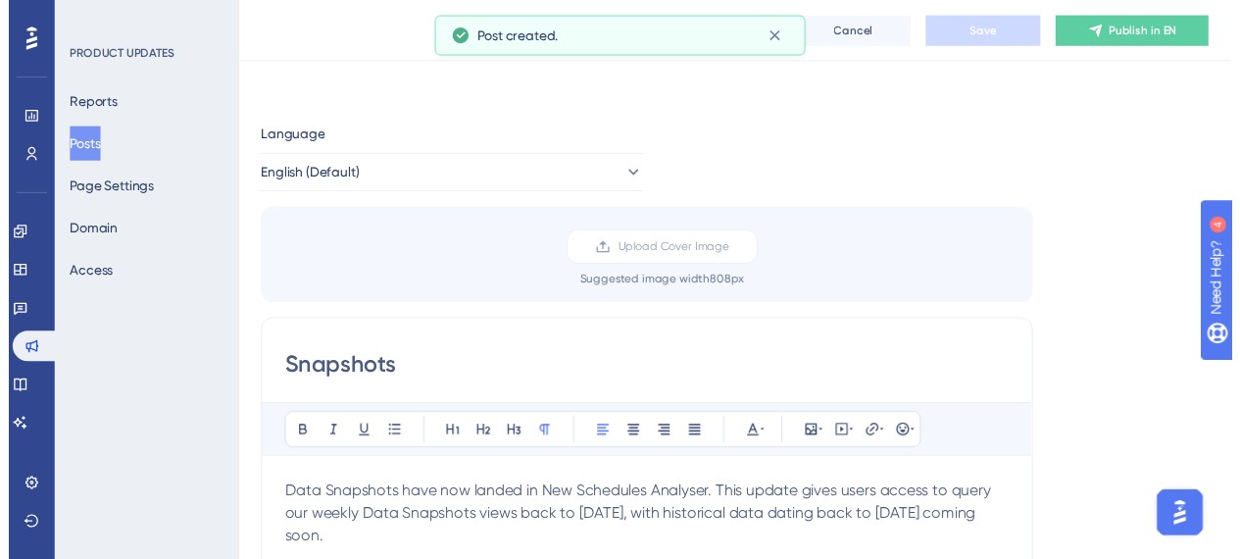
scroll to position [714, 0]
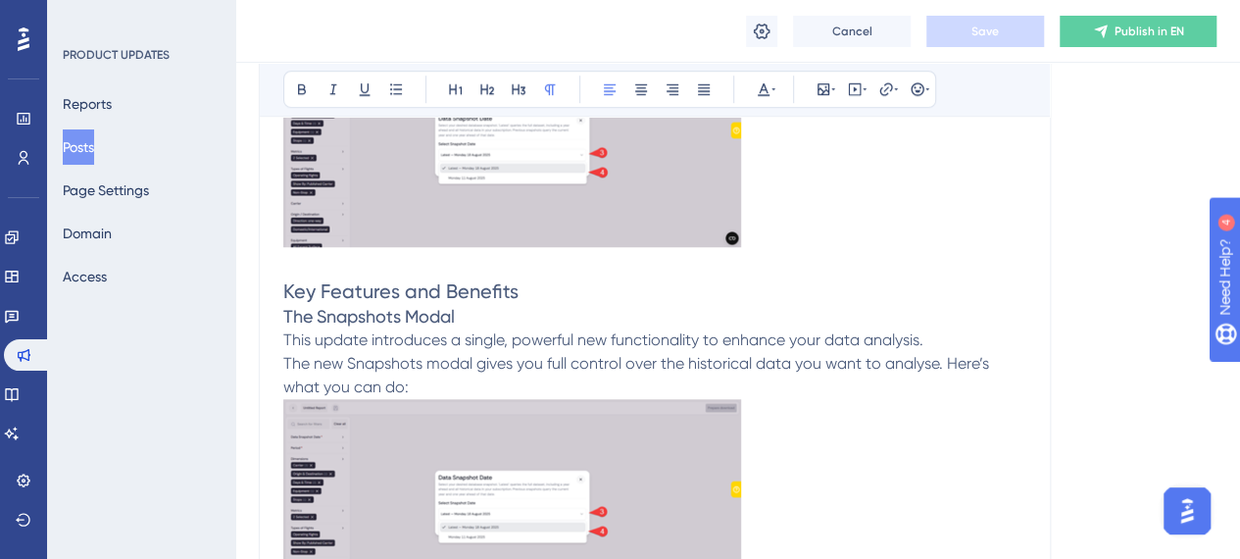
click at [93, 460] on div "PRODUCT UPDATES Reports Posts Page Settings Domain Access" at bounding box center [141, 279] width 188 height 559
click at [938, 352] on p "This update introduces a single, powerful new functionality to enhance your dat…" at bounding box center [654, 340] width 743 height 24
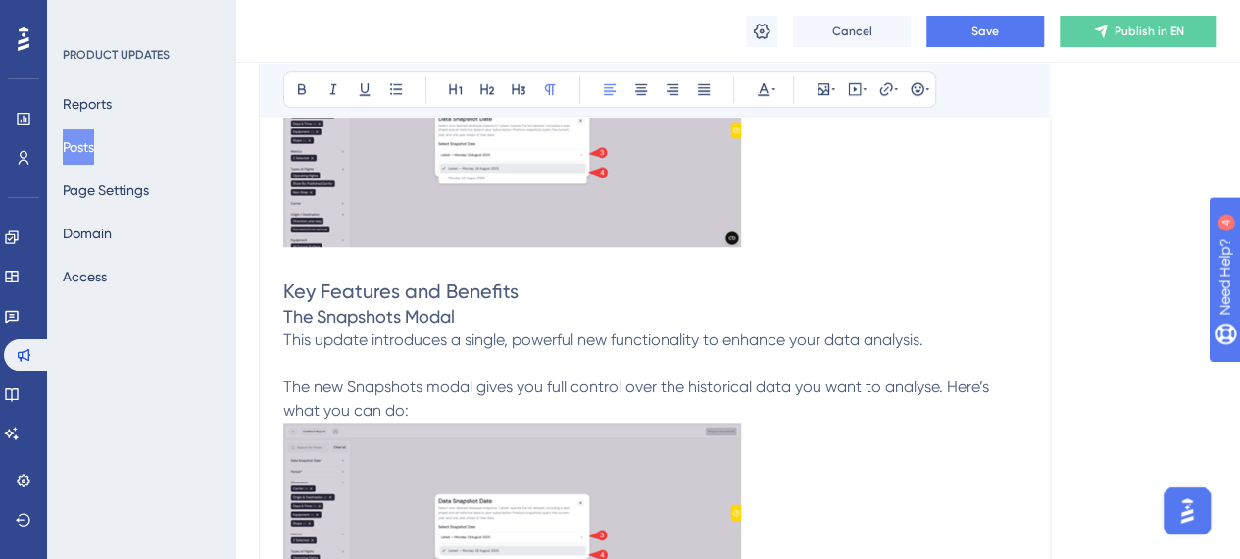
click at [463, 328] on h3 "The Snapshots Modal" at bounding box center [654, 317] width 743 height 24
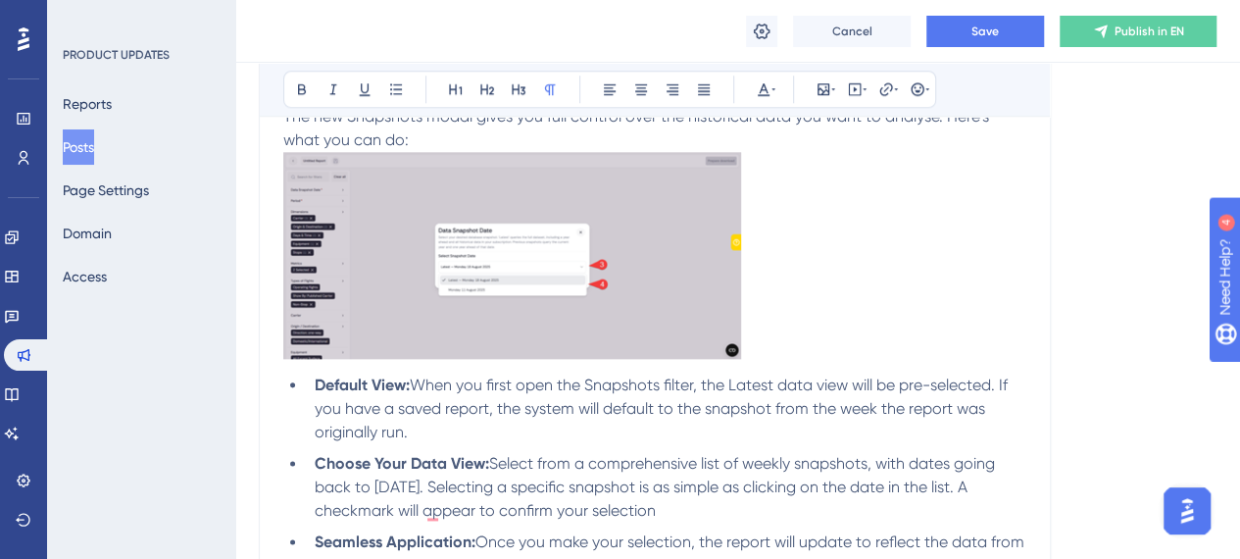
scroll to position [1106, 0]
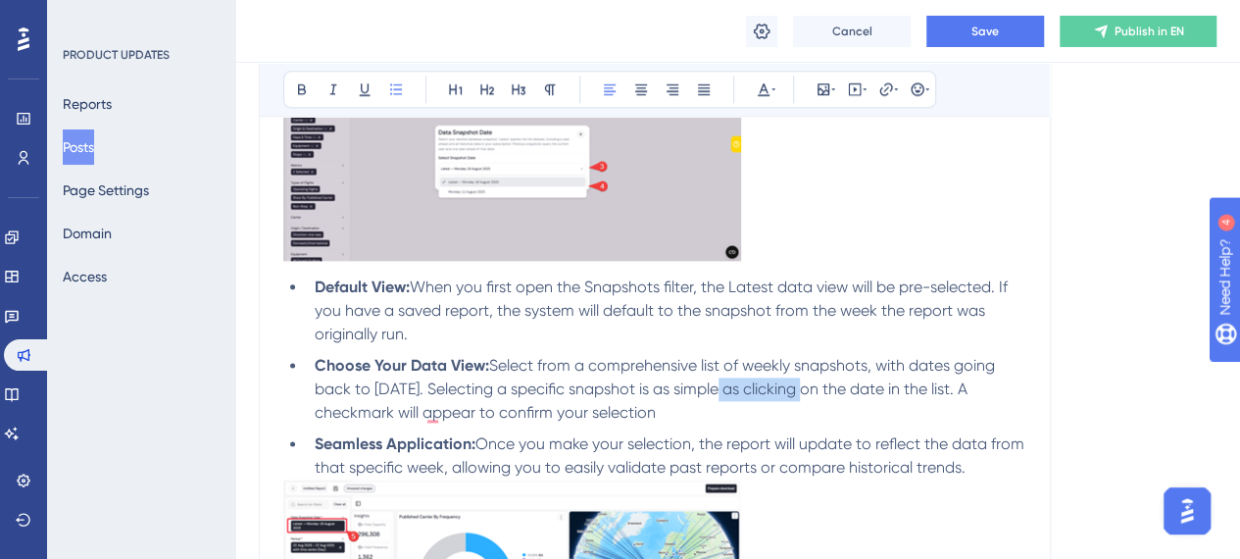
drag, startPoint x: 712, startPoint y: 409, endPoint x: 802, endPoint y: 399, distance: 90.7
click at [802, 399] on li "Choose Your Data View: Select from a comprehensive list of weekly snapshots, wi…" at bounding box center [666, 389] width 719 height 71
drag, startPoint x: 698, startPoint y: 410, endPoint x: 799, endPoint y: 410, distance: 101.0
click at [799, 410] on span "Select from a comprehensive list of weekly snapshots, with dates going back to …" at bounding box center [657, 389] width 684 height 66
click at [667, 424] on li "Choose Your Data View: Select from a comprehensive list of weekly snapshots, wi…" at bounding box center [666, 389] width 719 height 71
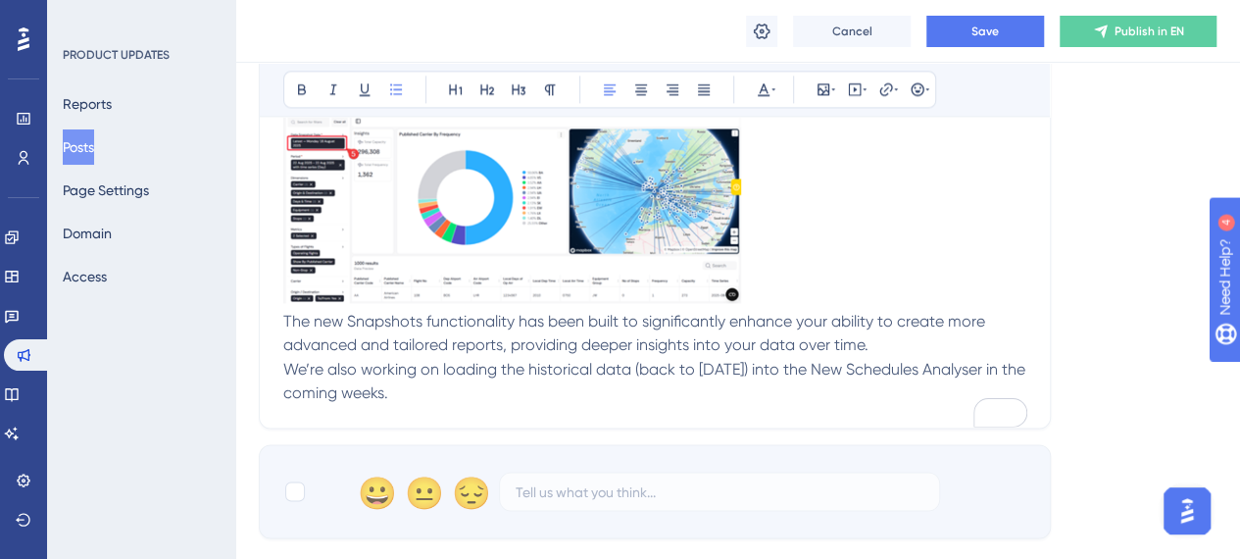
scroll to position [1596, 0]
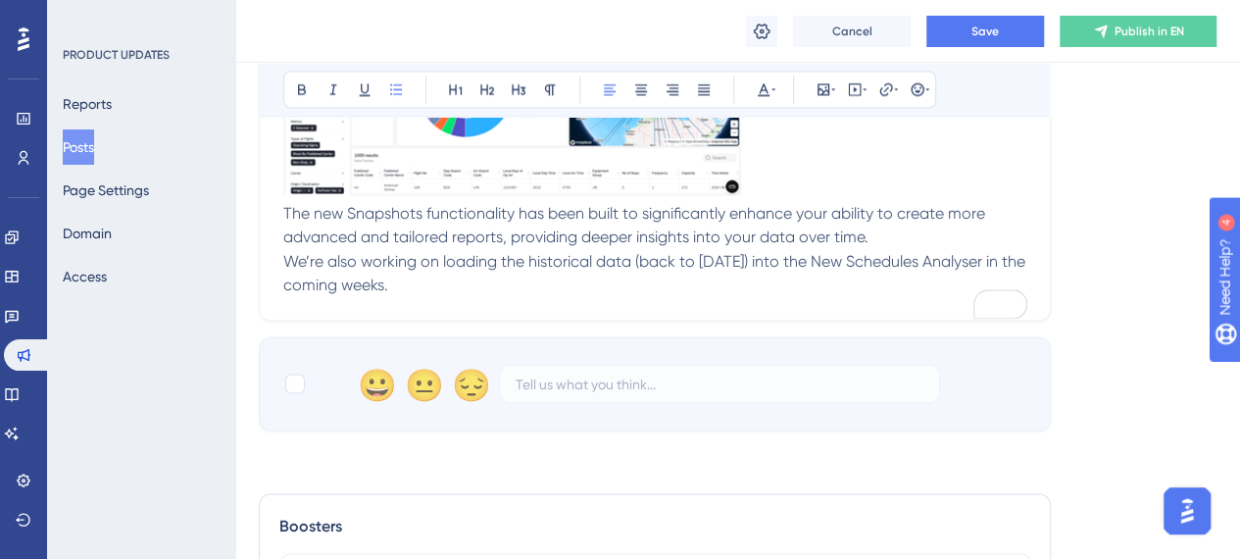
click at [121, 446] on div "PRODUCT UPDATES Reports Posts Page Settings Domain Access" at bounding box center [141, 279] width 188 height 559
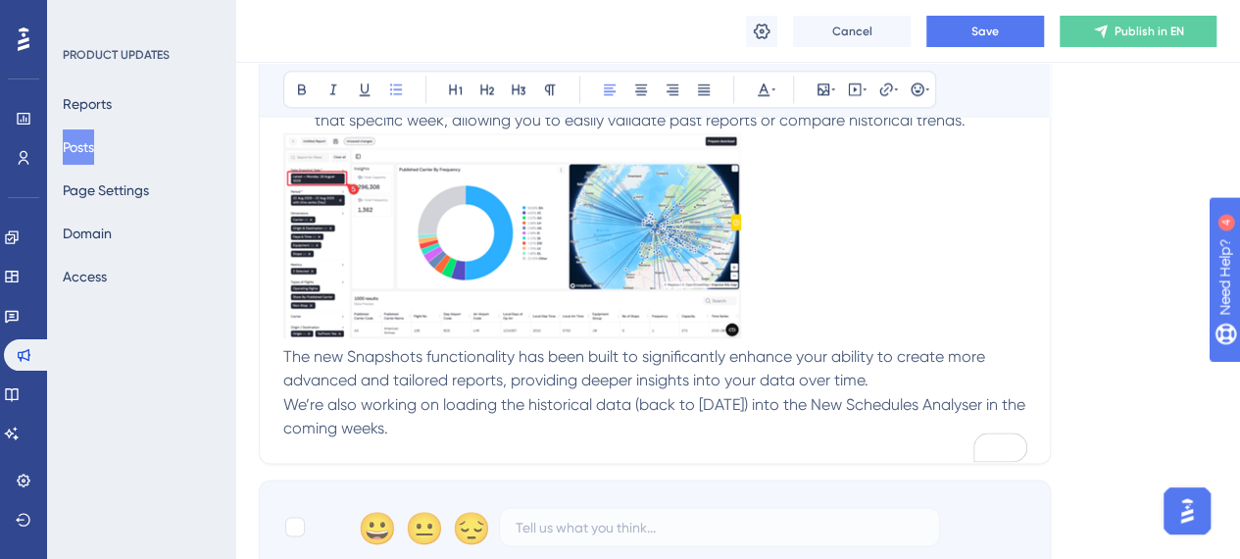
scroll to position [1498, 0]
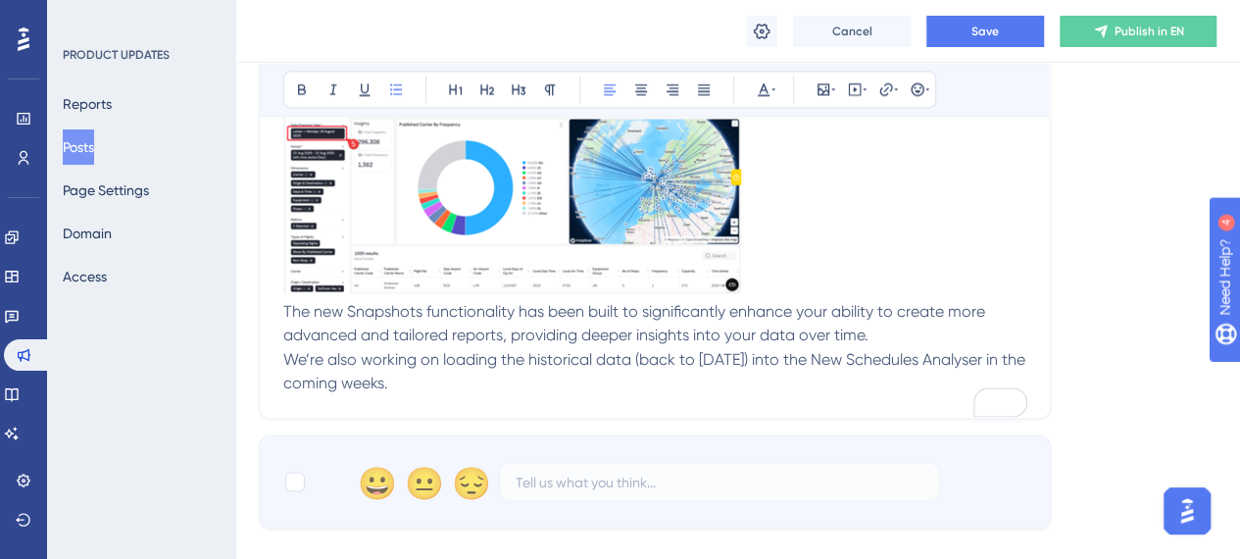
click at [286, 378] on span "We’re also working on loading the historical data (back to [DATE]) into the New…" at bounding box center [656, 370] width 746 height 42
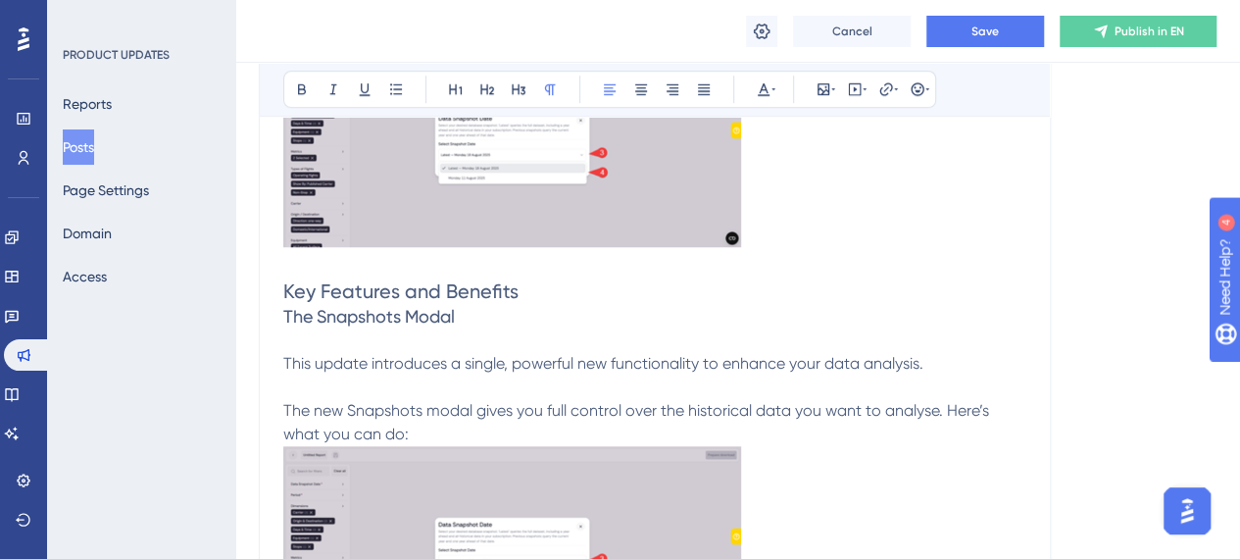
scroll to position [812, 0]
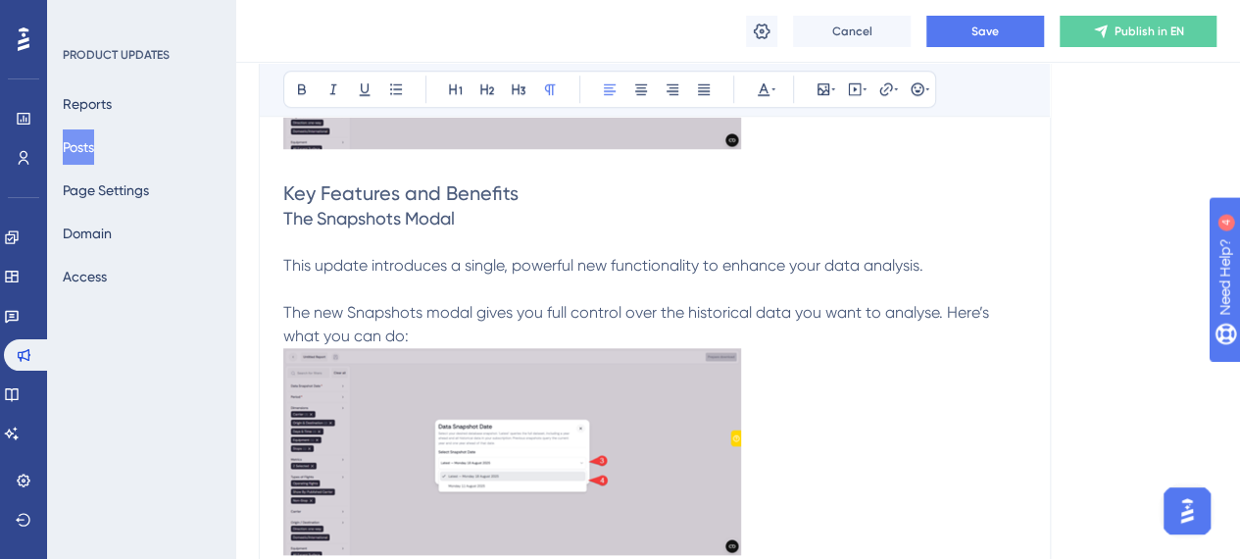
click at [396, 228] on span "The Snapshots Modal" at bounding box center [369, 218] width 172 height 21
click at [415, 205] on span "Key Features and Benefits" at bounding box center [400, 193] width 235 height 24
click at [441, 228] on span "The Snapshots Modal" at bounding box center [369, 218] width 172 height 21
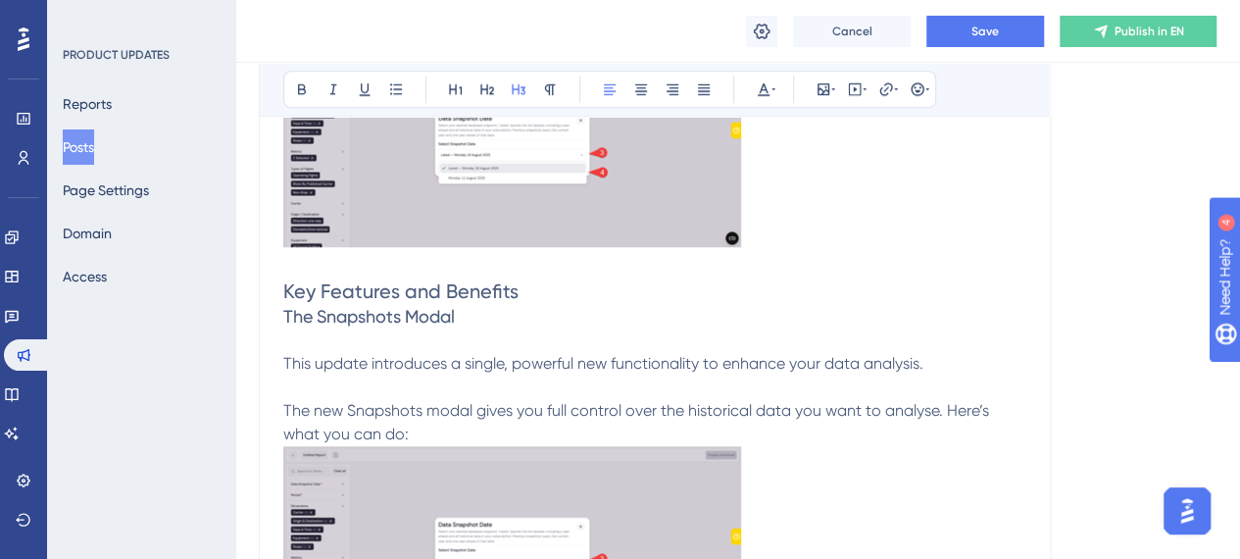
scroll to position [518, 0]
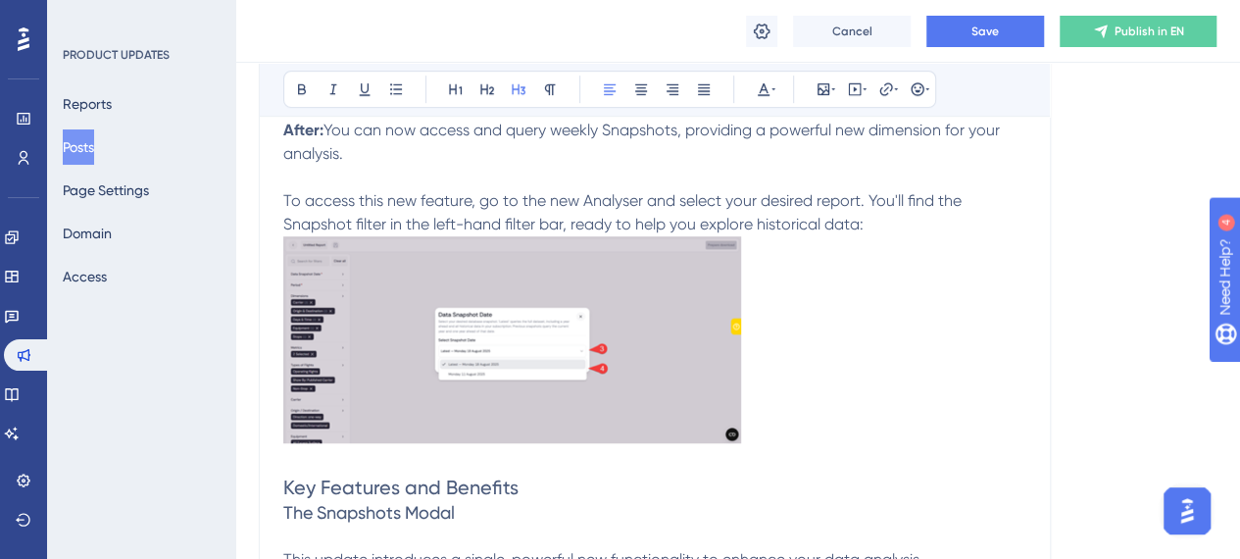
click at [480, 373] on img "To enrich screen reader interactions, please activate Accessibility in Grammarl…" at bounding box center [512, 339] width 458 height 207
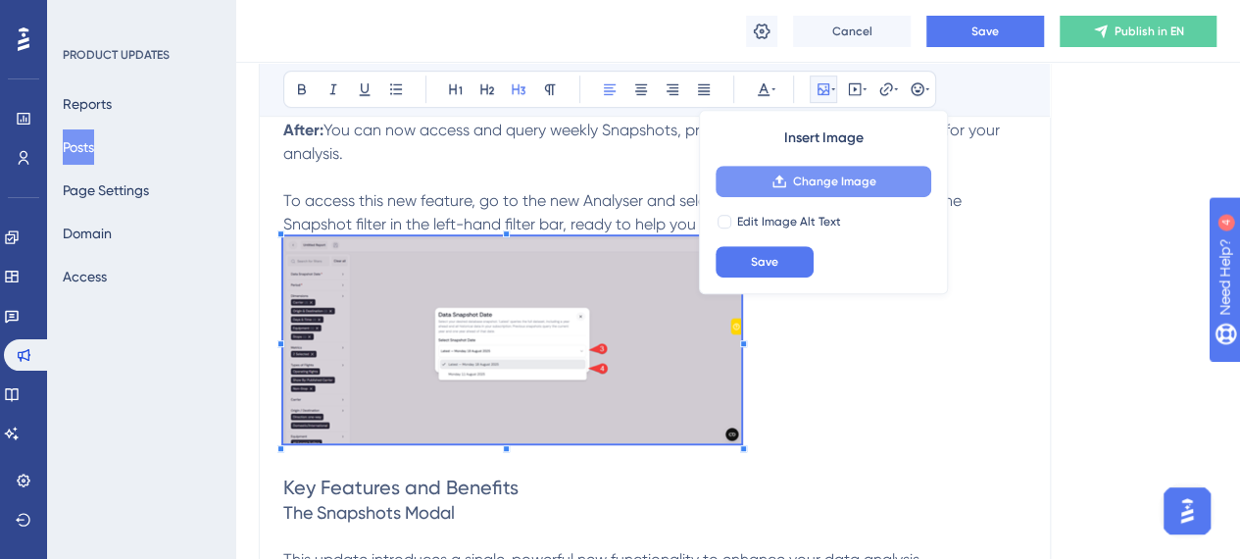
click at [843, 179] on span "Change Image" at bounding box center [834, 181] width 83 height 16
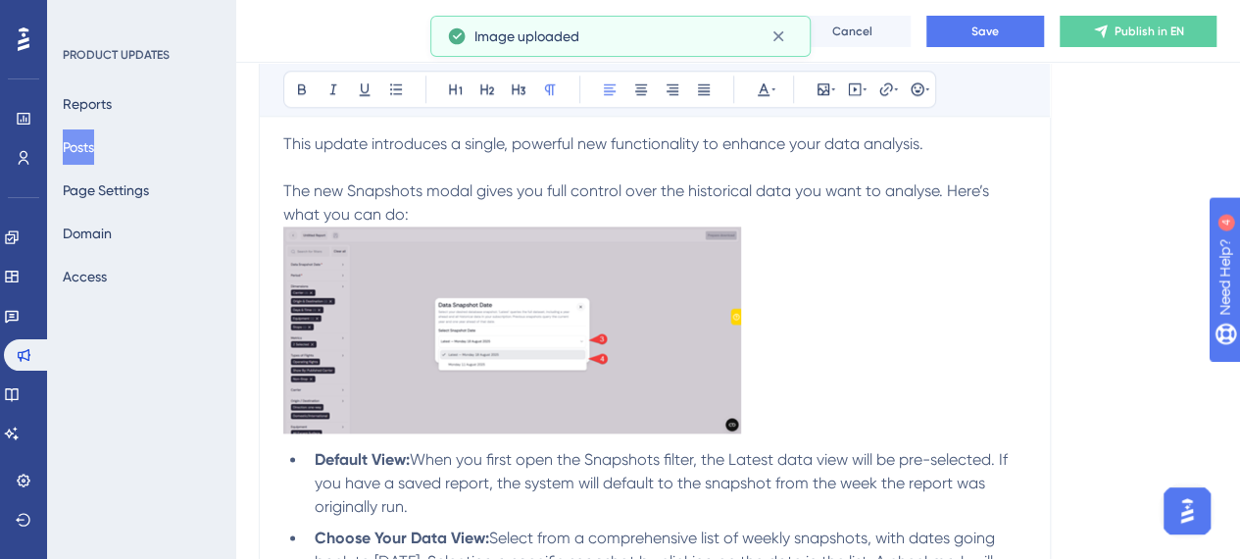
scroll to position [1106, 0]
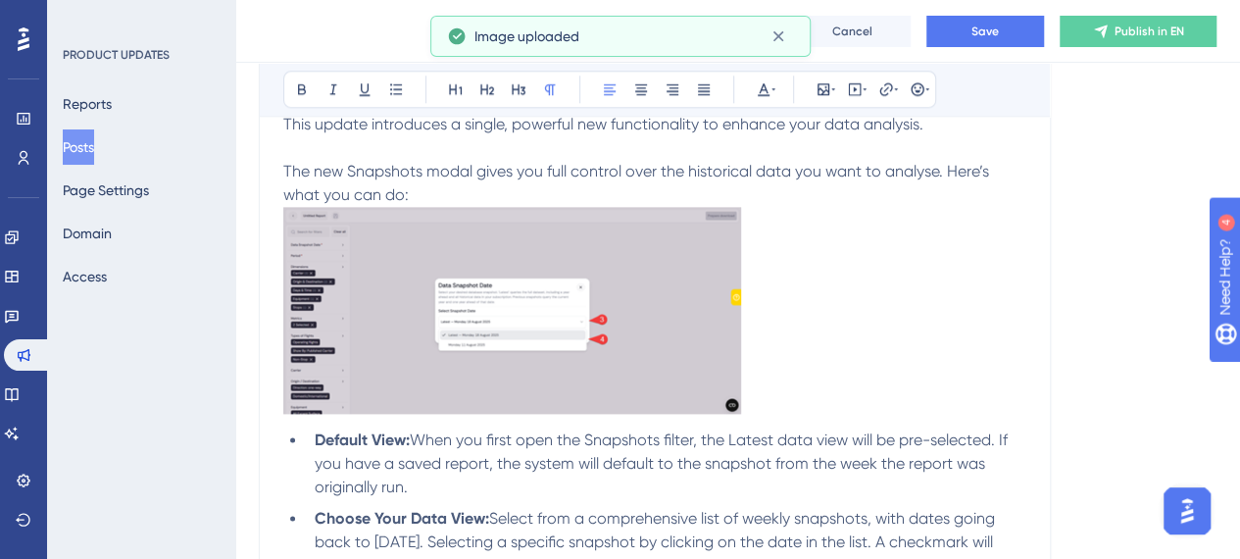
click at [617, 336] on img "To enrich screen reader interactions, please activate Accessibility in Grammarl…" at bounding box center [512, 310] width 458 height 207
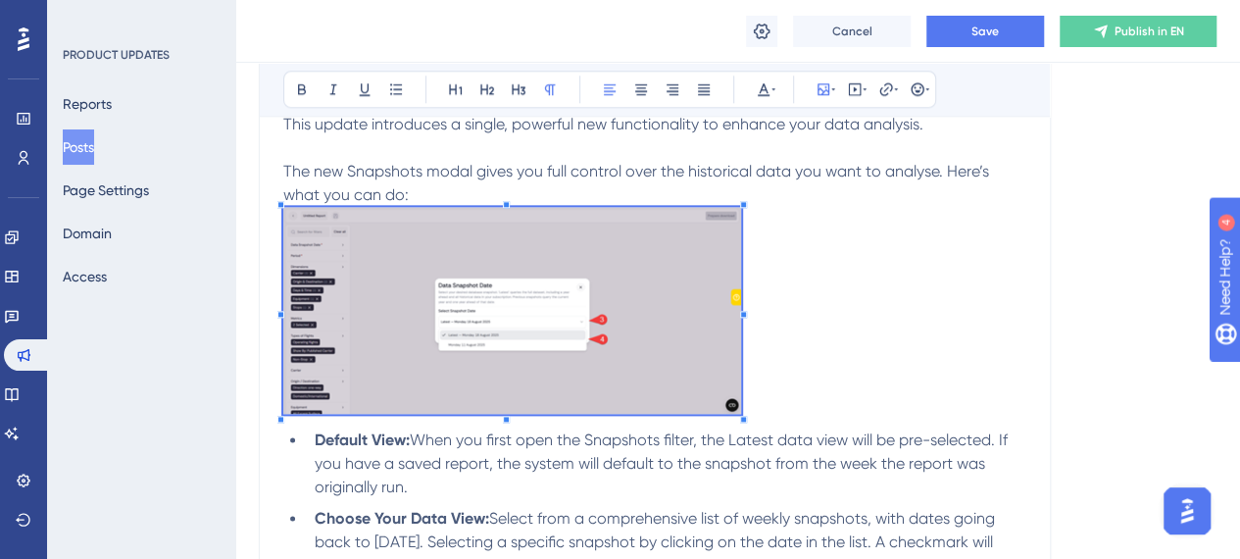
click at [673, 285] on img "To enrich screen reader interactions, please activate Accessibility in Grammarl…" at bounding box center [512, 310] width 458 height 207
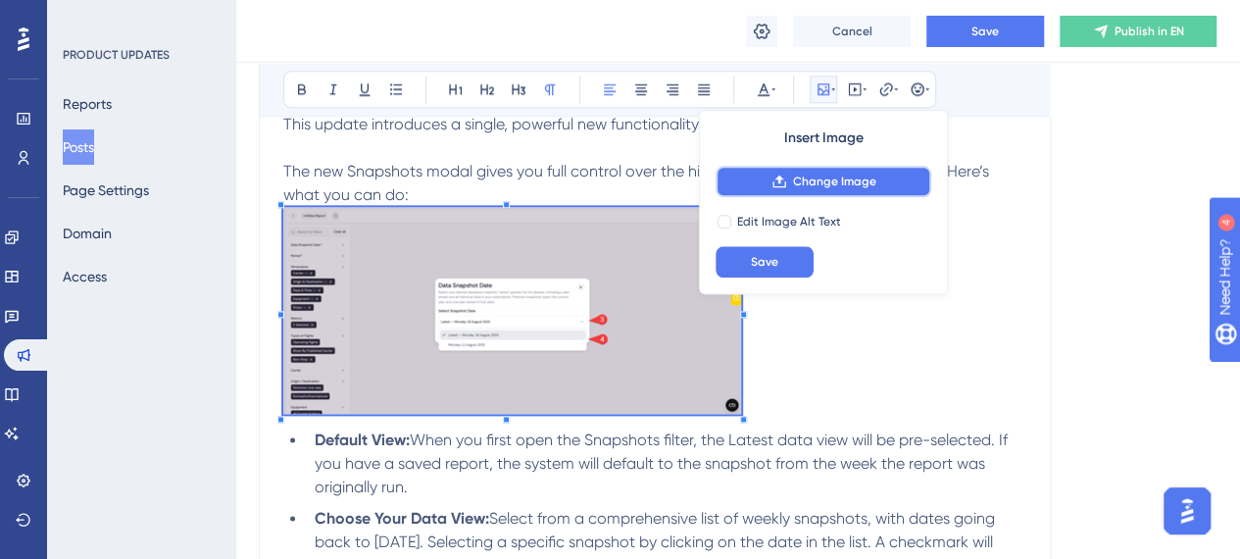
click at [814, 181] on span "Change Image" at bounding box center [834, 181] width 83 height 16
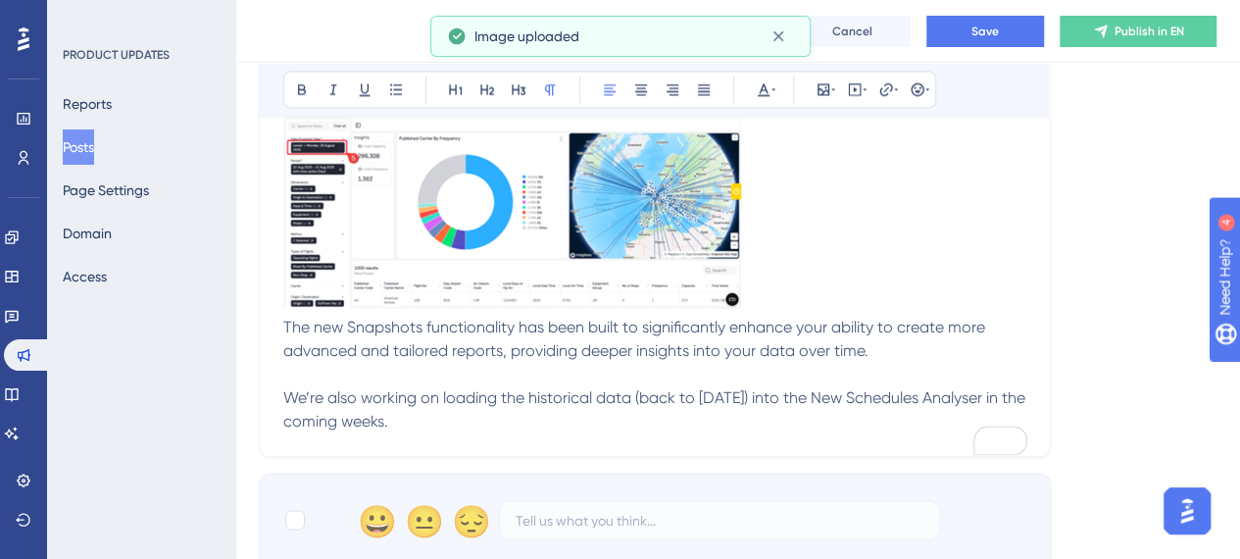
scroll to position [1792, 0]
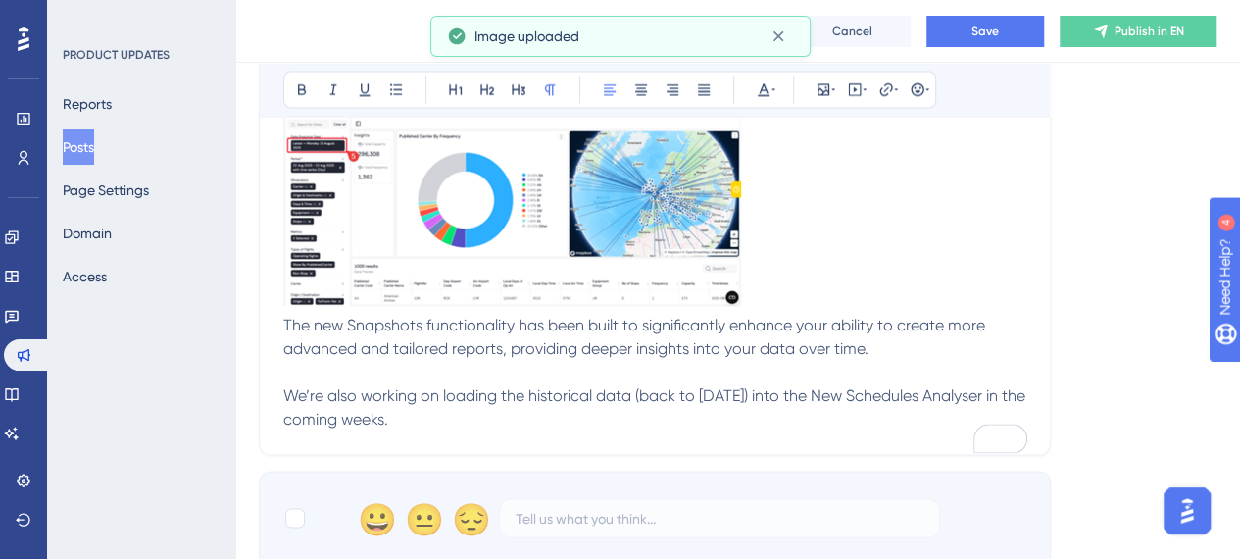
click at [632, 247] on img "To enrich screen reader interactions, please activate Accessibility in Grammarl…" at bounding box center [512, 202] width 458 height 207
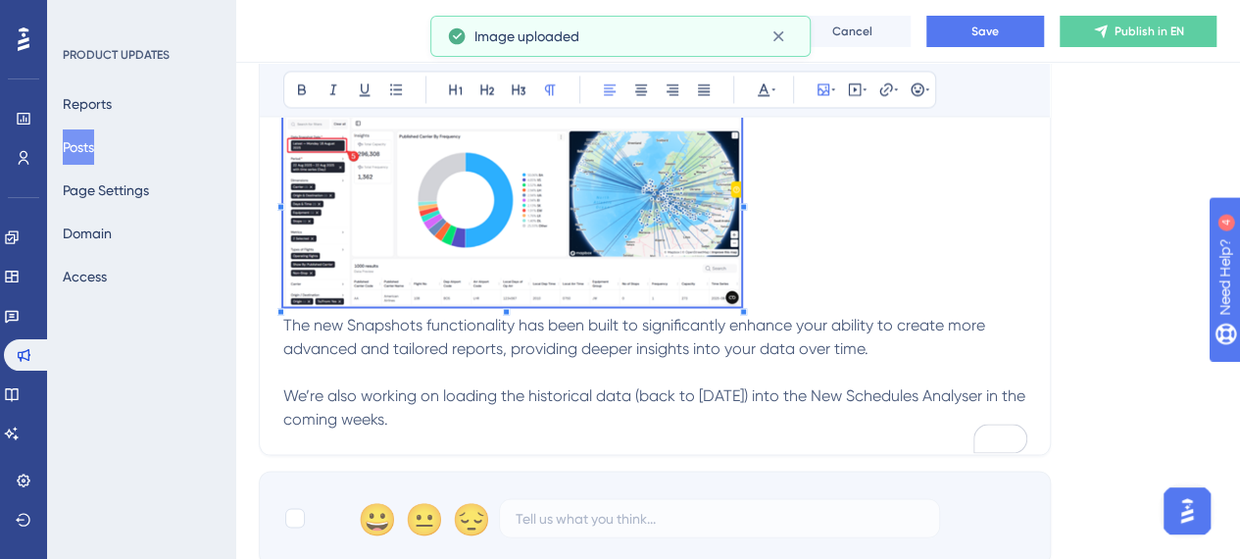
click at [637, 249] on img "To enrich screen reader interactions, please activate Accessibility in Grammarl…" at bounding box center [512, 202] width 458 height 207
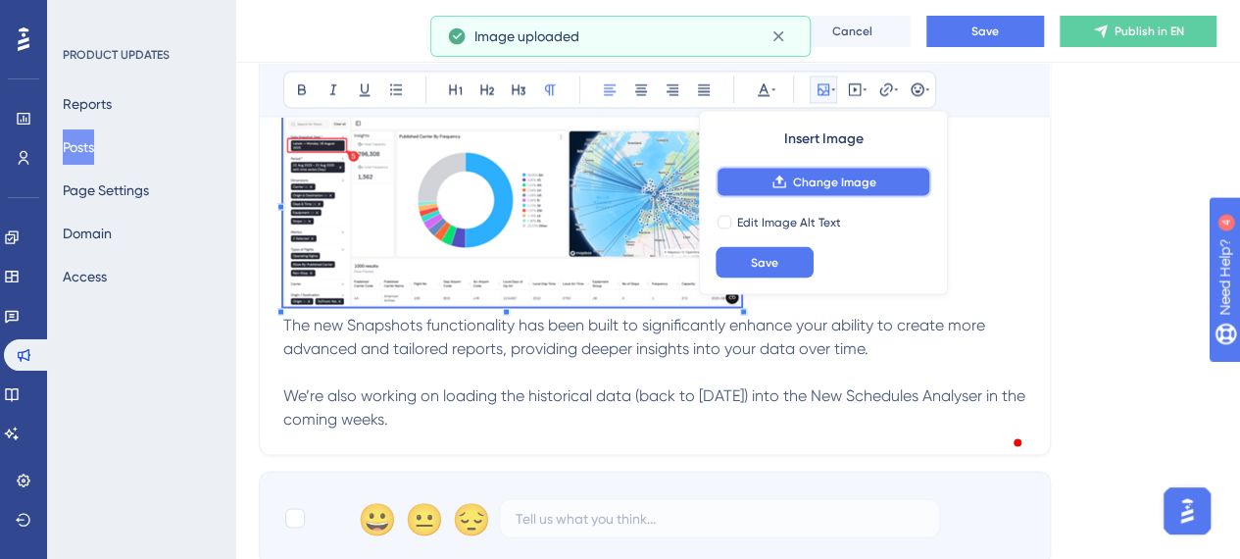
click at [806, 173] on span "Change Image" at bounding box center [834, 181] width 83 height 16
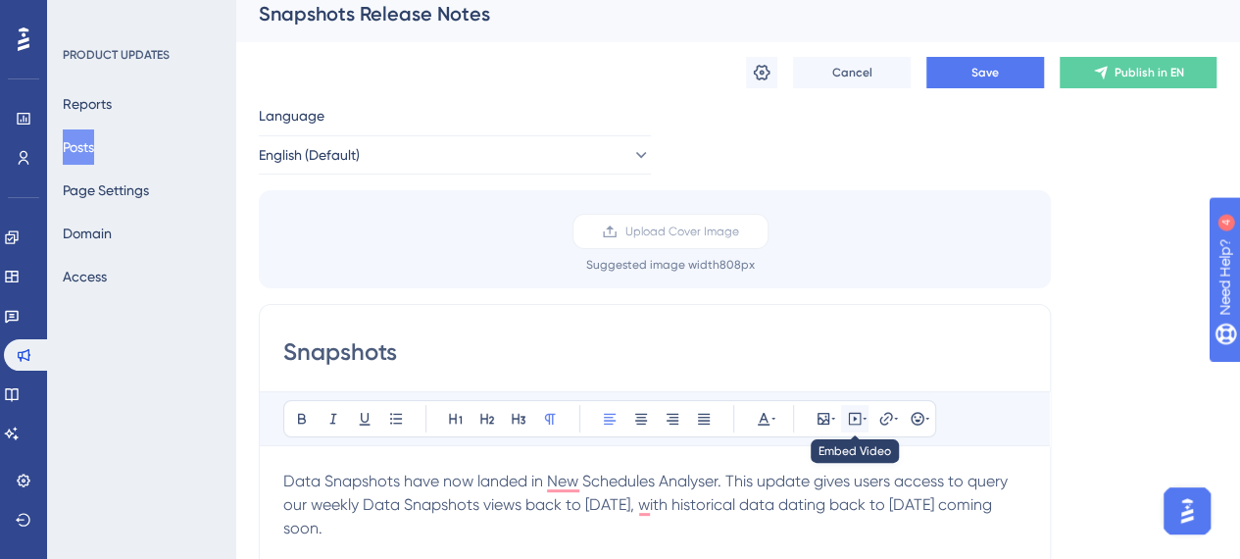
scroll to position [0, 0]
